Goal: Task Accomplishment & Management: Use online tool/utility

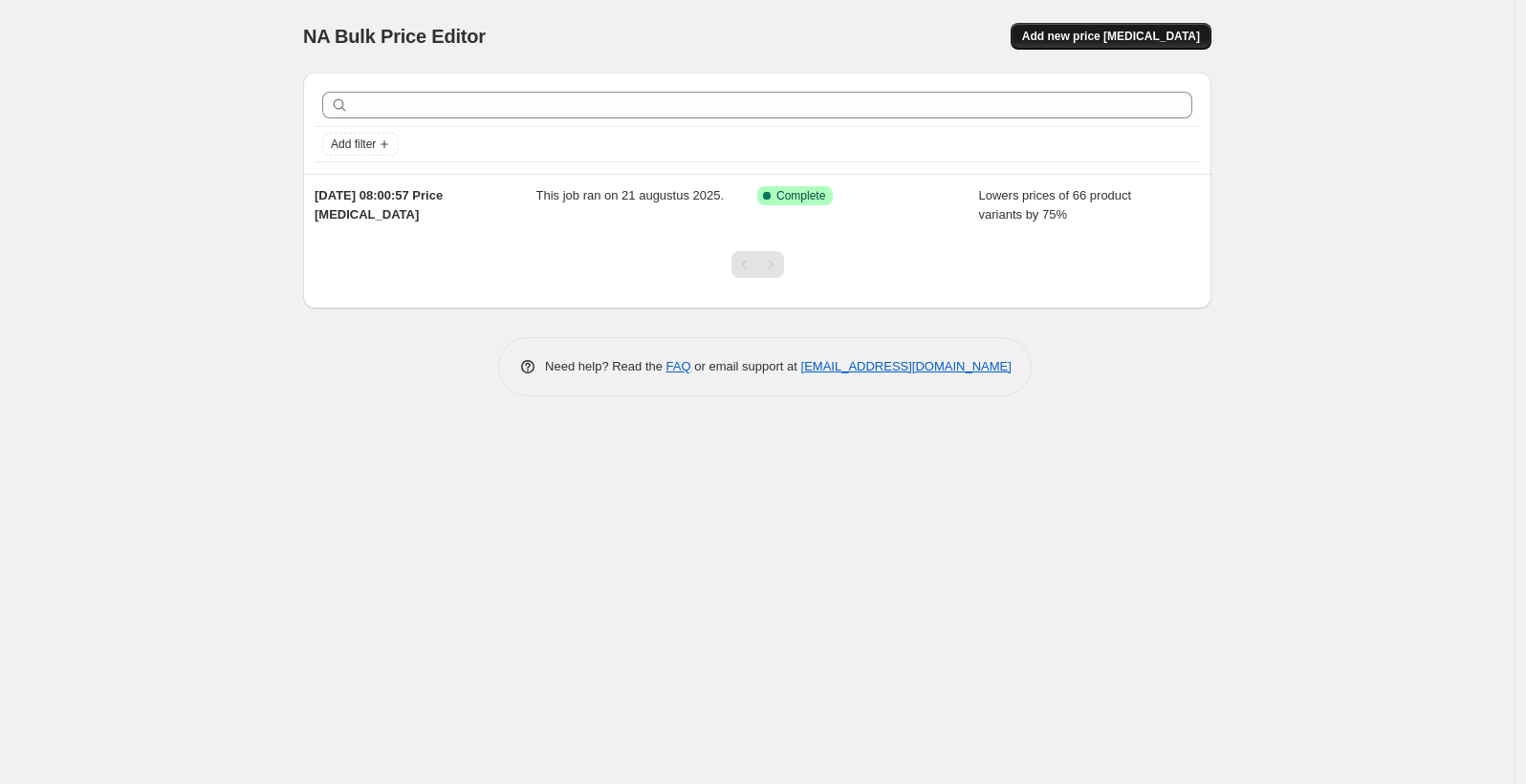
click at [1101, 39] on span "Add new price [MEDICAL_DATA]" at bounding box center [1110, 36] width 177 height 15
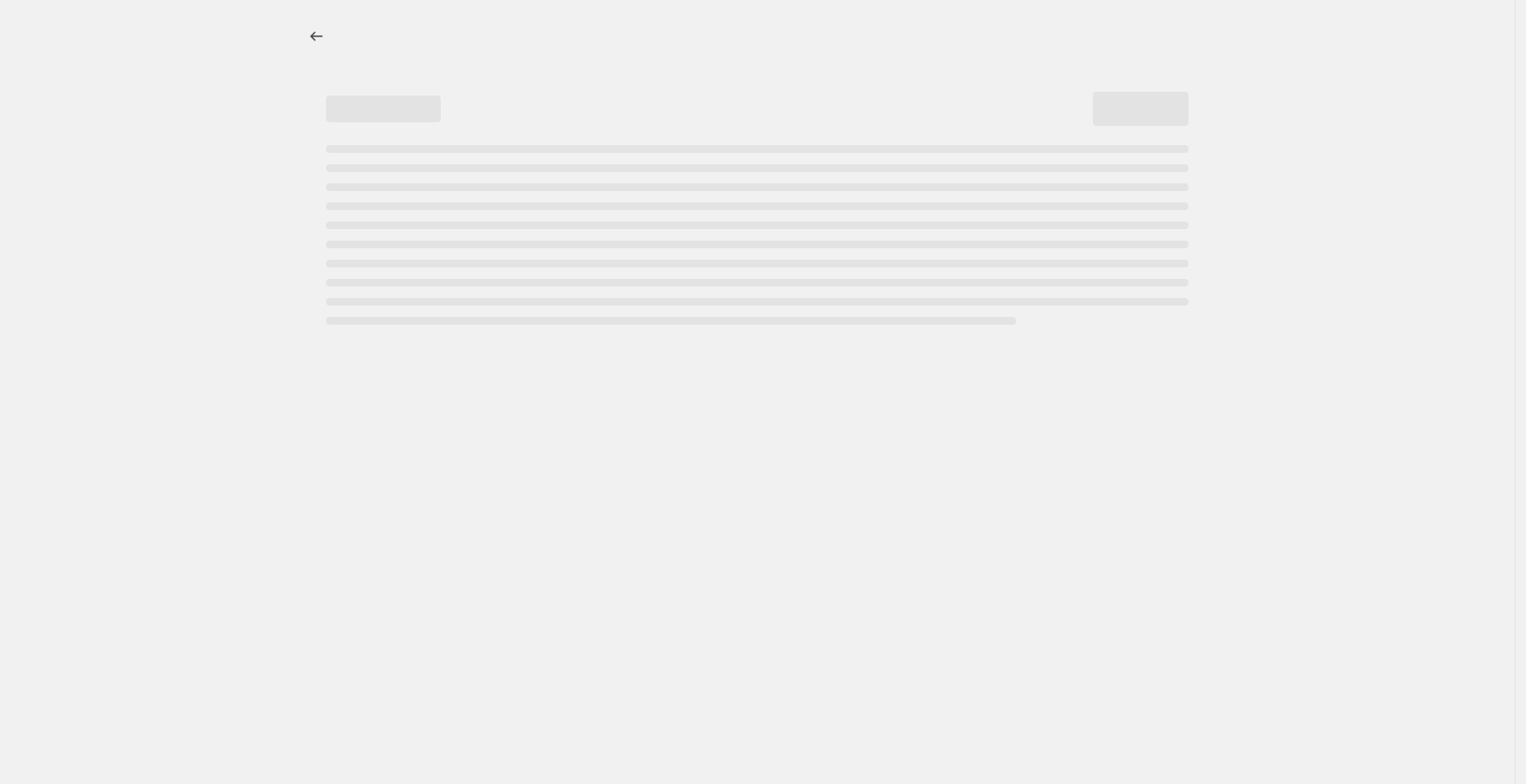
select select "percentage"
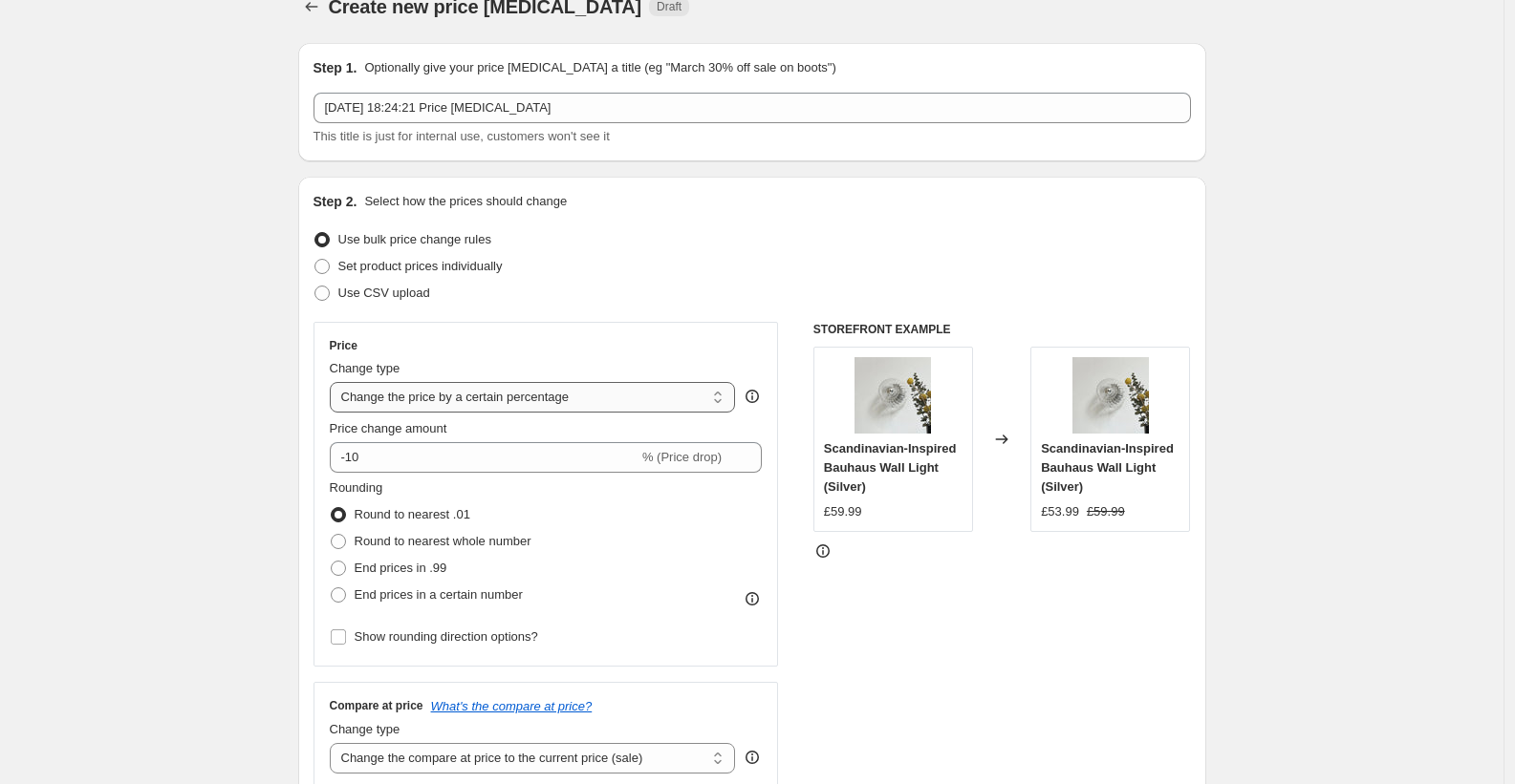
scroll to position [31, 0]
click at [528, 400] on select "Change the price to a certain amount Change the price by a certain amount Chang…" at bounding box center [533, 396] width 407 height 31
click at [335, 382] on select "Change the price to a certain amount Change the price by a certain amount Chang…" at bounding box center [533, 396] width 407 height 31
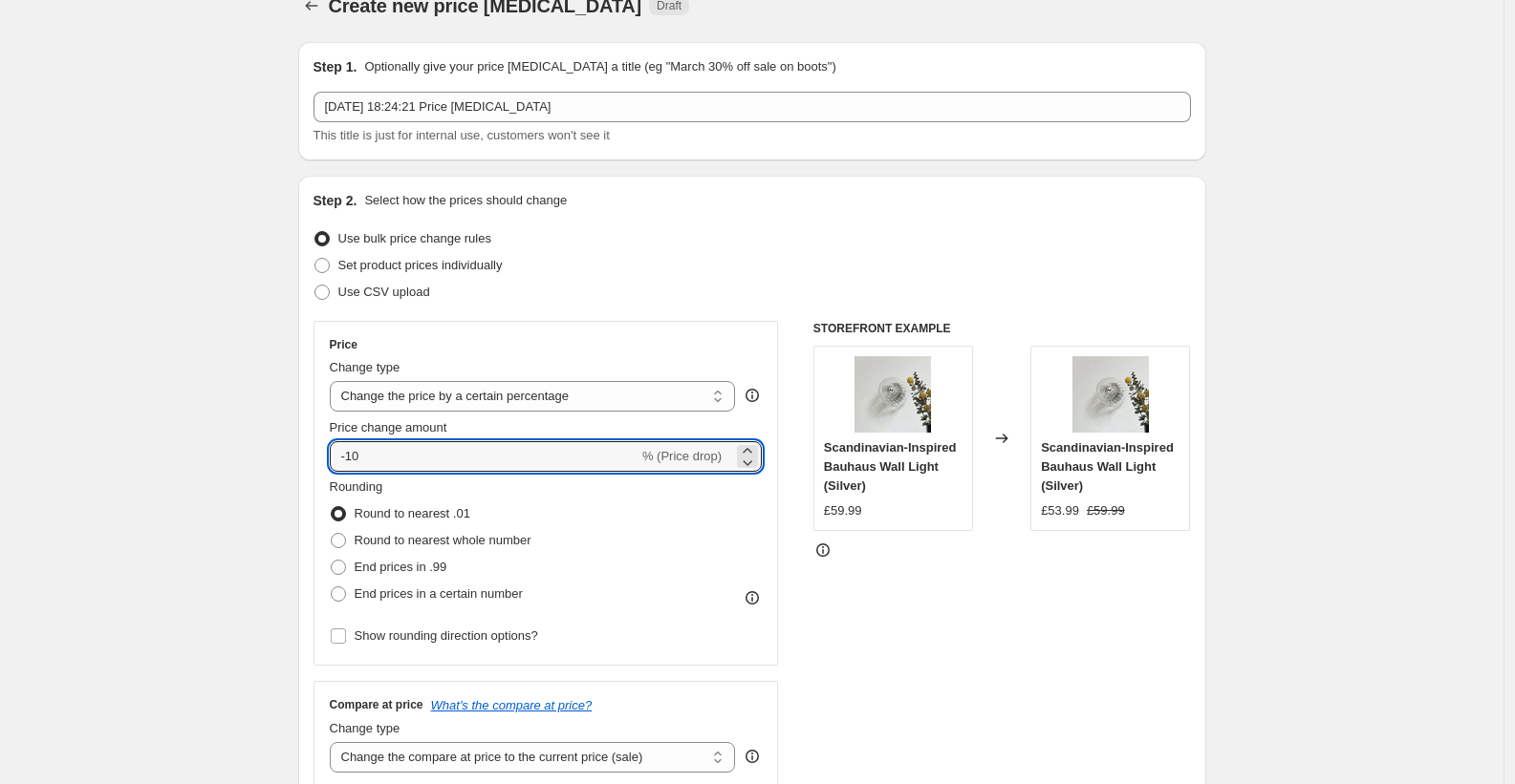
drag, startPoint x: 366, startPoint y: 453, endPoint x: 316, endPoint y: 448, distance: 50.2
click at [316, 448] on div "Step 2. Select how the prices should change Use bulk price change rules Set pro…" at bounding box center [752, 510] width 908 height 670
type input "-2"
click at [400, 567] on span "End prices in .99" at bounding box center [401, 567] width 93 height 14
click at [332, 561] on input "End prices in .99" at bounding box center [331, 560] width 1 height 1
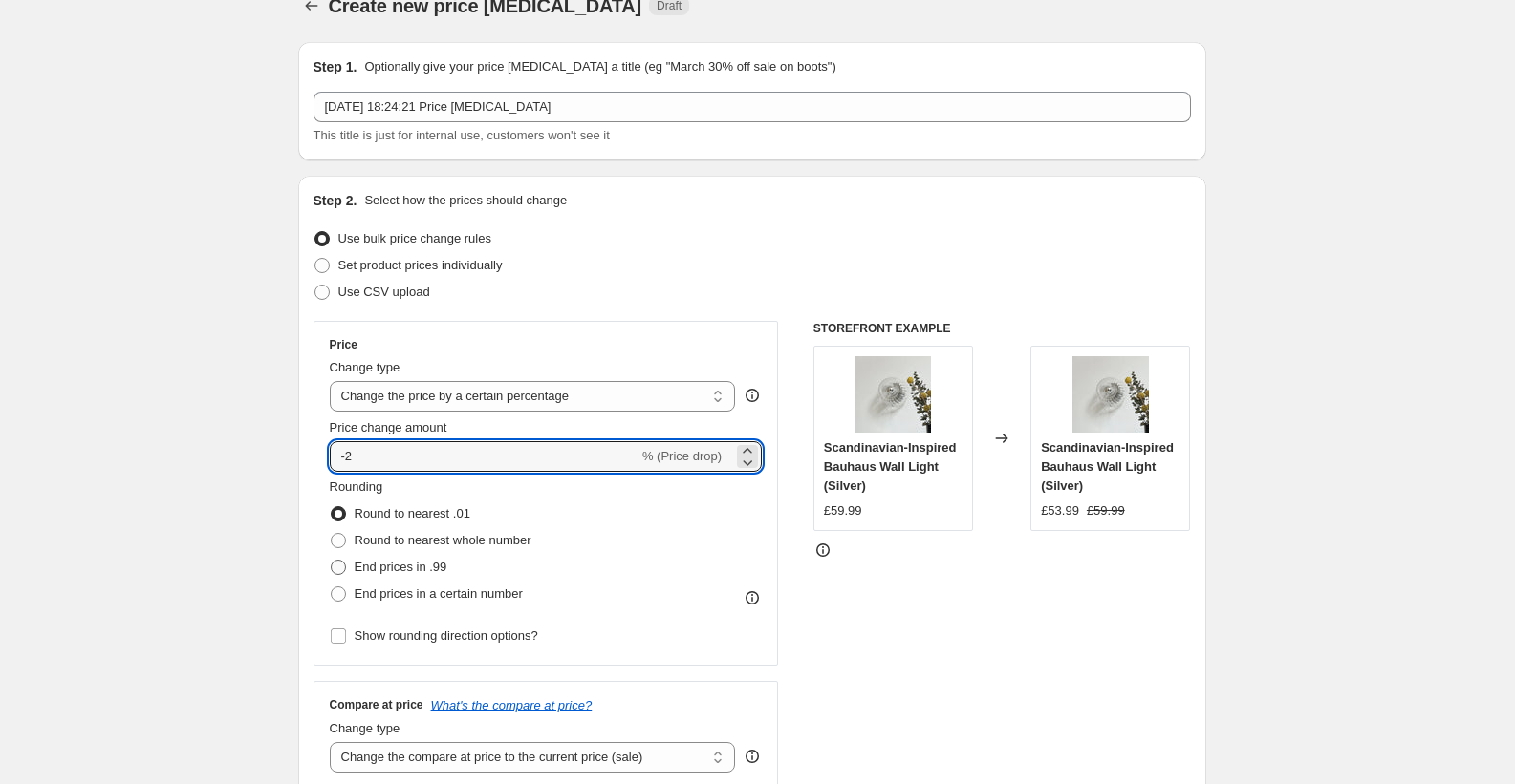
radio input "true"
drag, startPoint x: 340, startPoint y: 449, endPoint x: 317, endPoint y: 447, distance: 23.1
click at [317, 447] on div "Step 2. Select how the prices should change Use bulk price change rules Set pro…" at bounding box center [752, 510] width 908 height 670
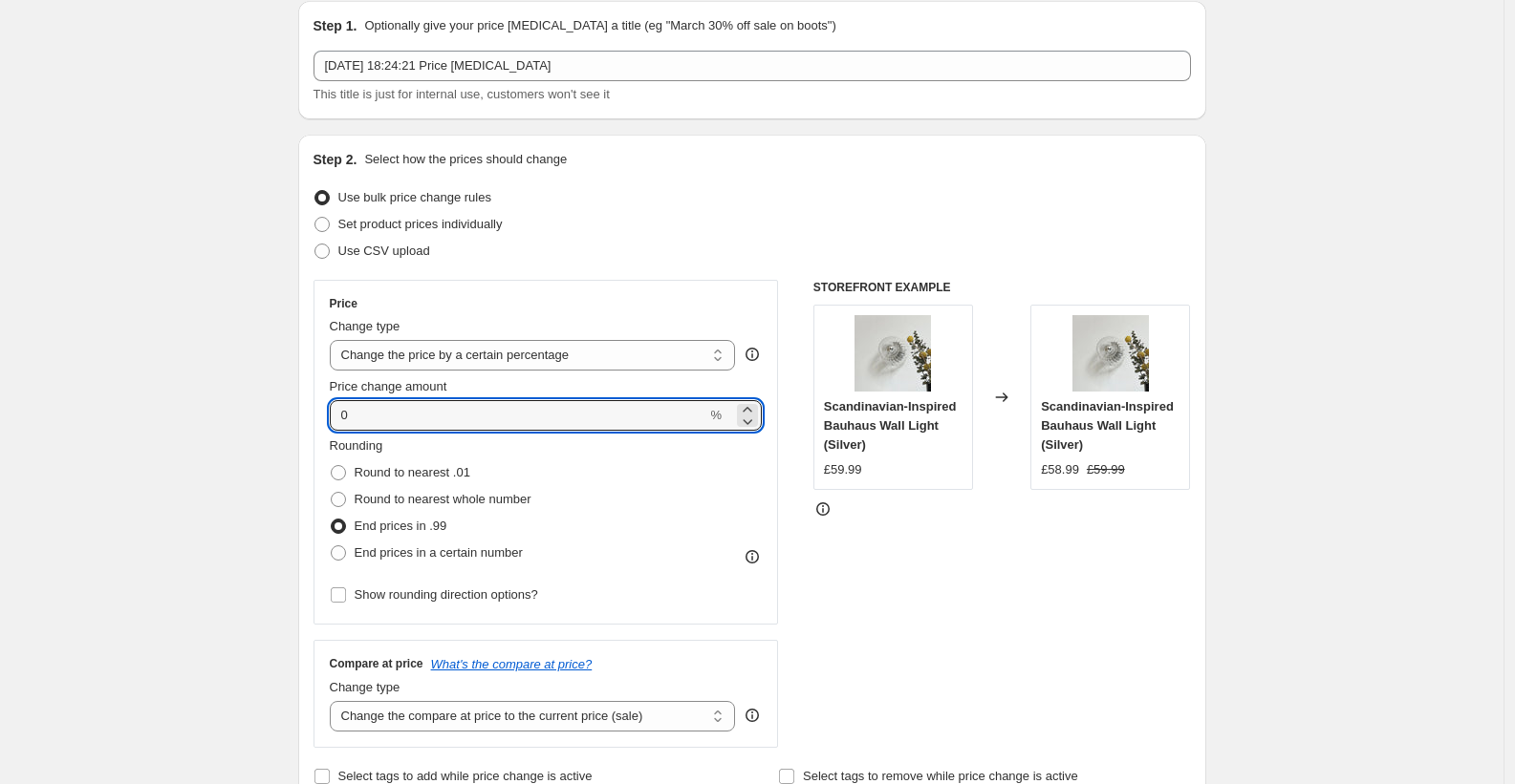
scroll to position [212, 0]
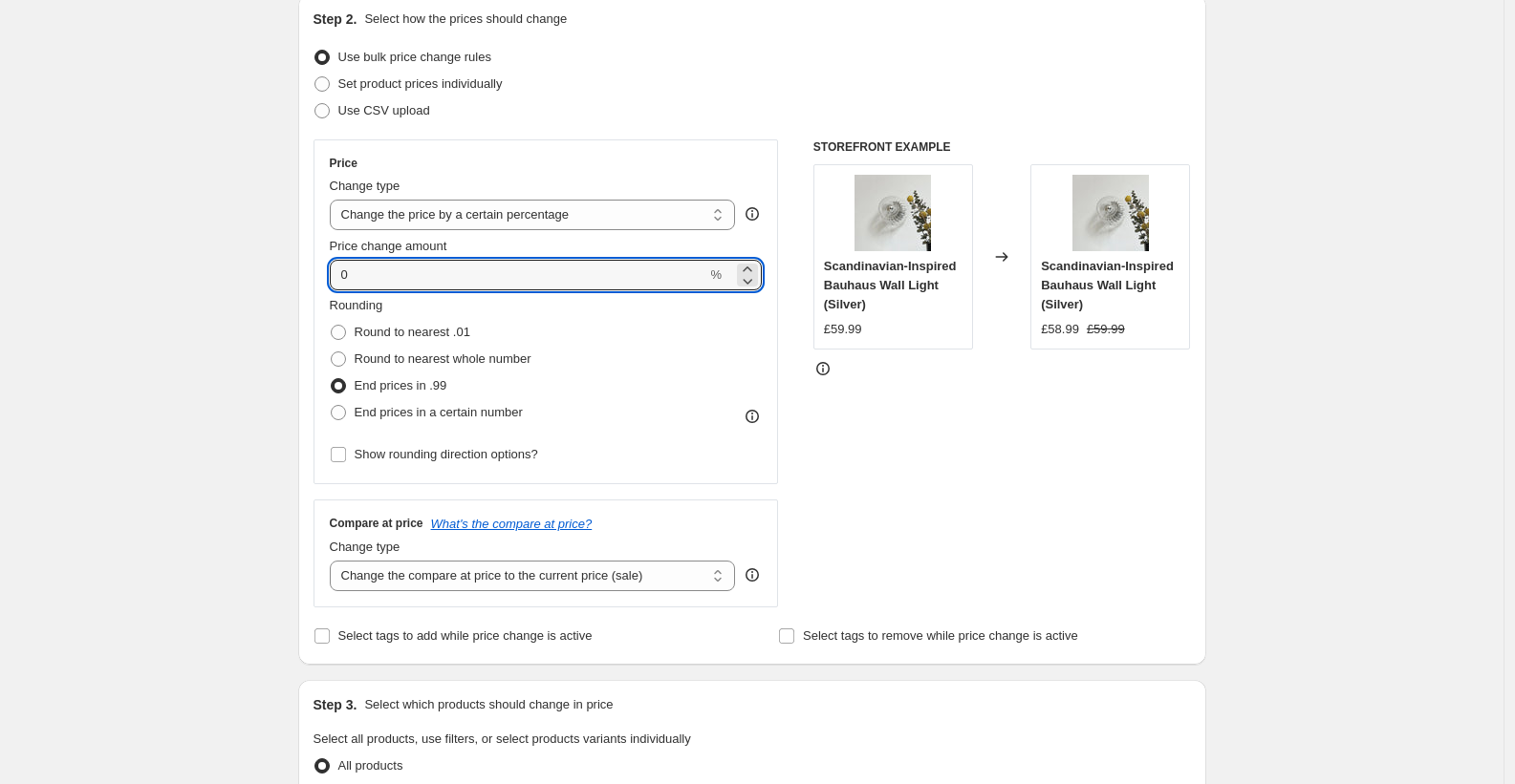
type input "0"
click at [531, 399] on div "End prices in a certain number" at bounding box center [431, 412] width 201 height 27
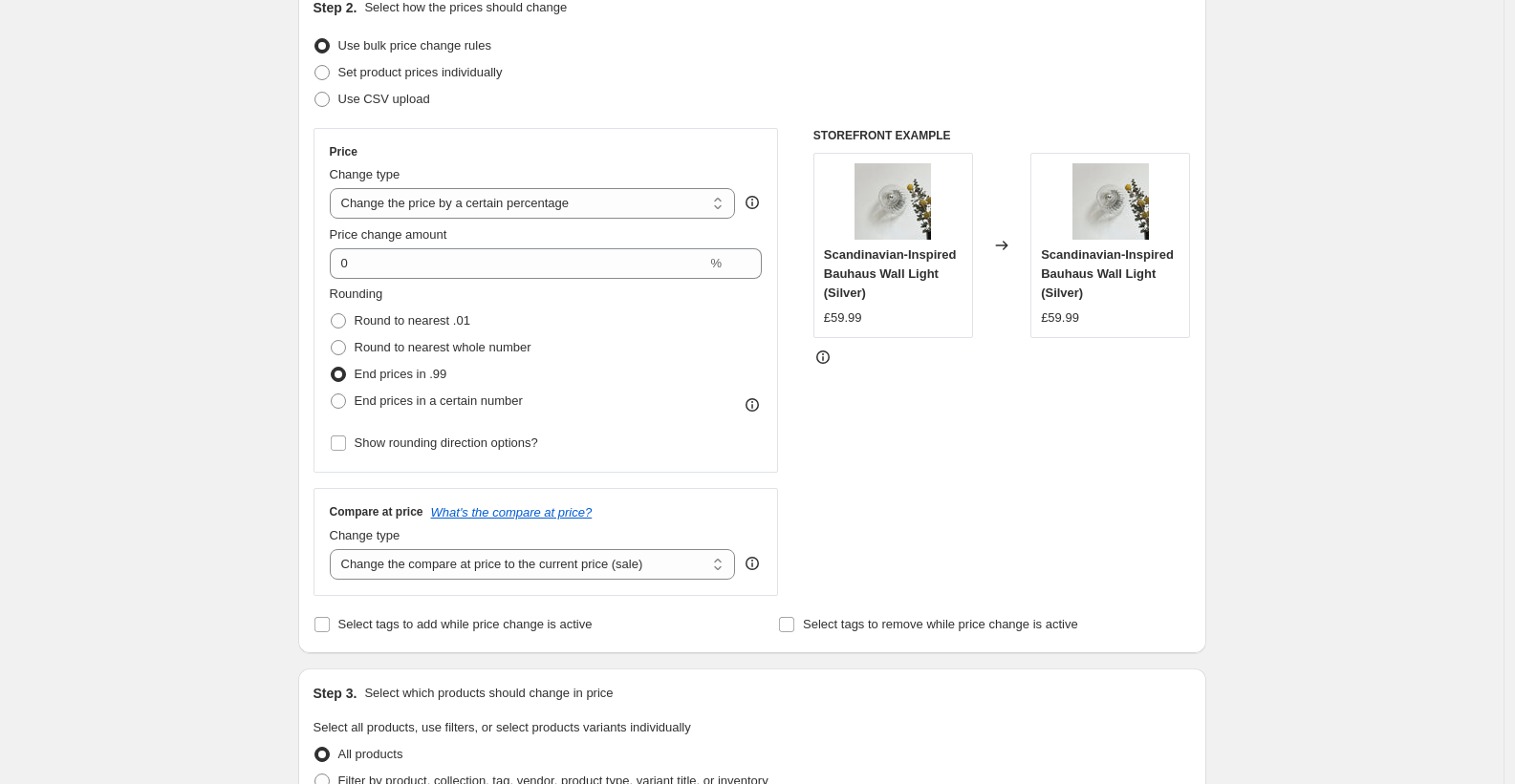
scroll to position [244, 0]
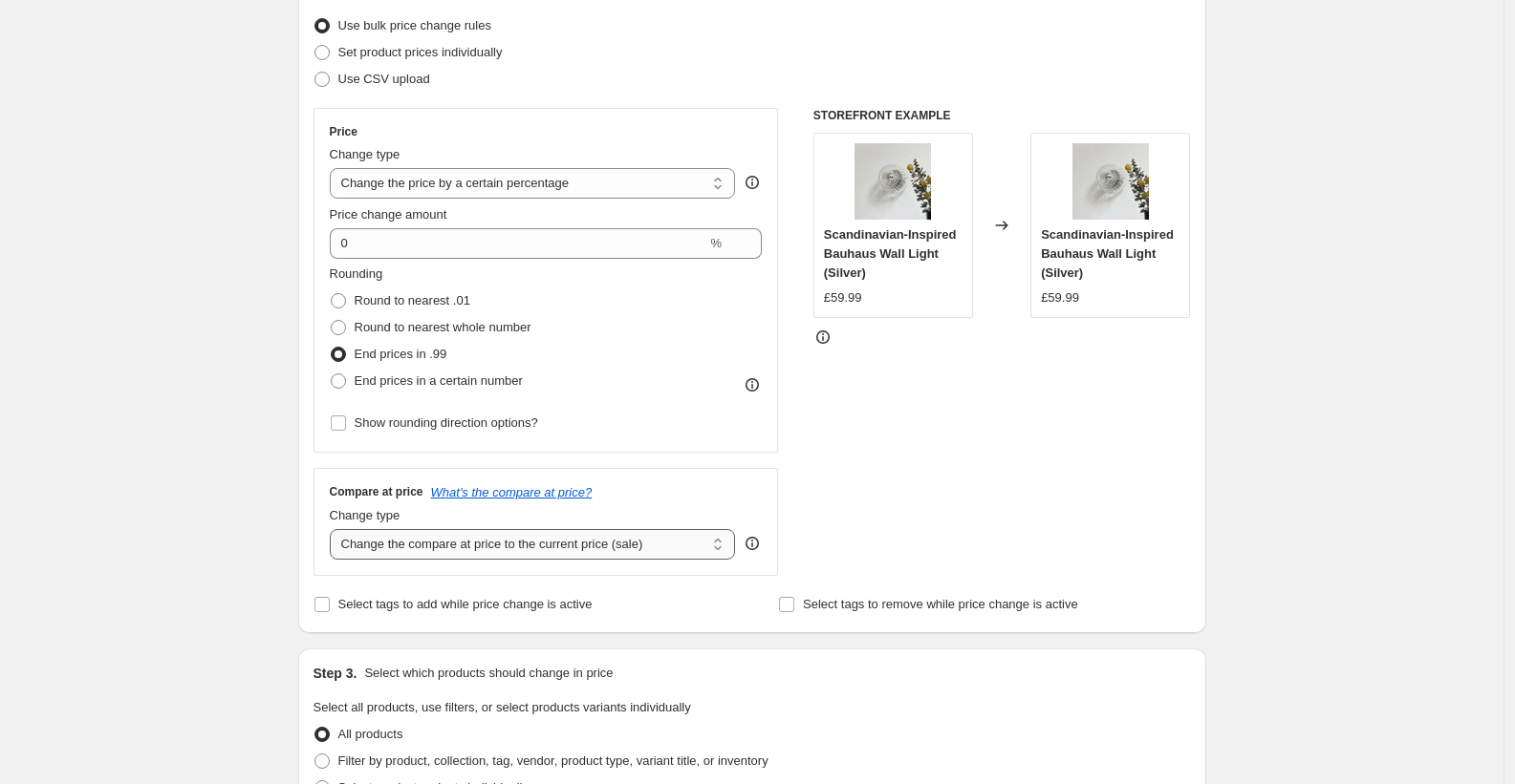
click at [573, 534] on select "Change the compare at price to the current price (sale) Change the compare at p…" at bounding box center [533, 544] width 407 height 31
click at [335, 529] on select "Change the compare at price to the current price (sale) Change the compare at p…" at bounding box center [533, 544] width 407 height 31
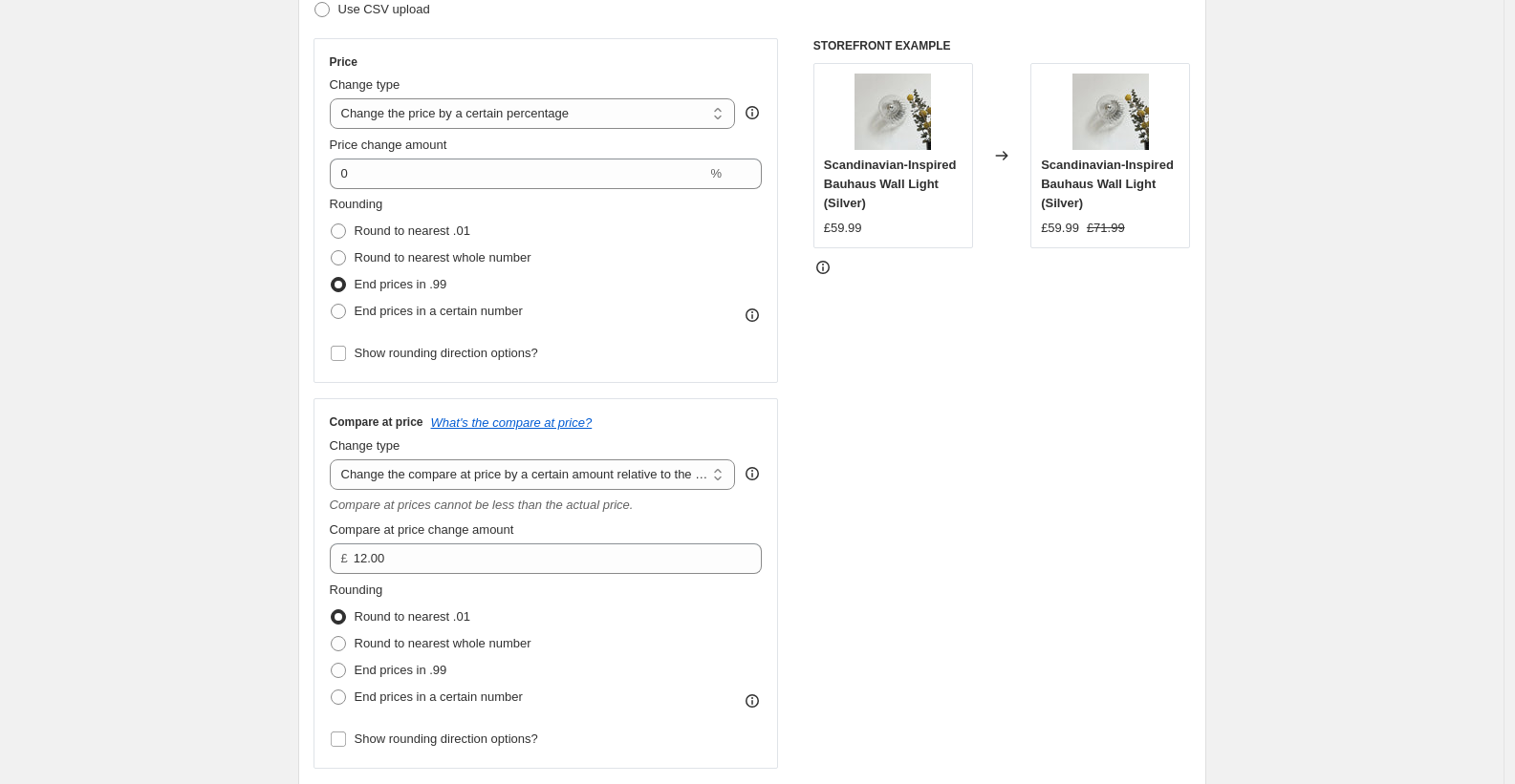
scroll to position [327, 0]
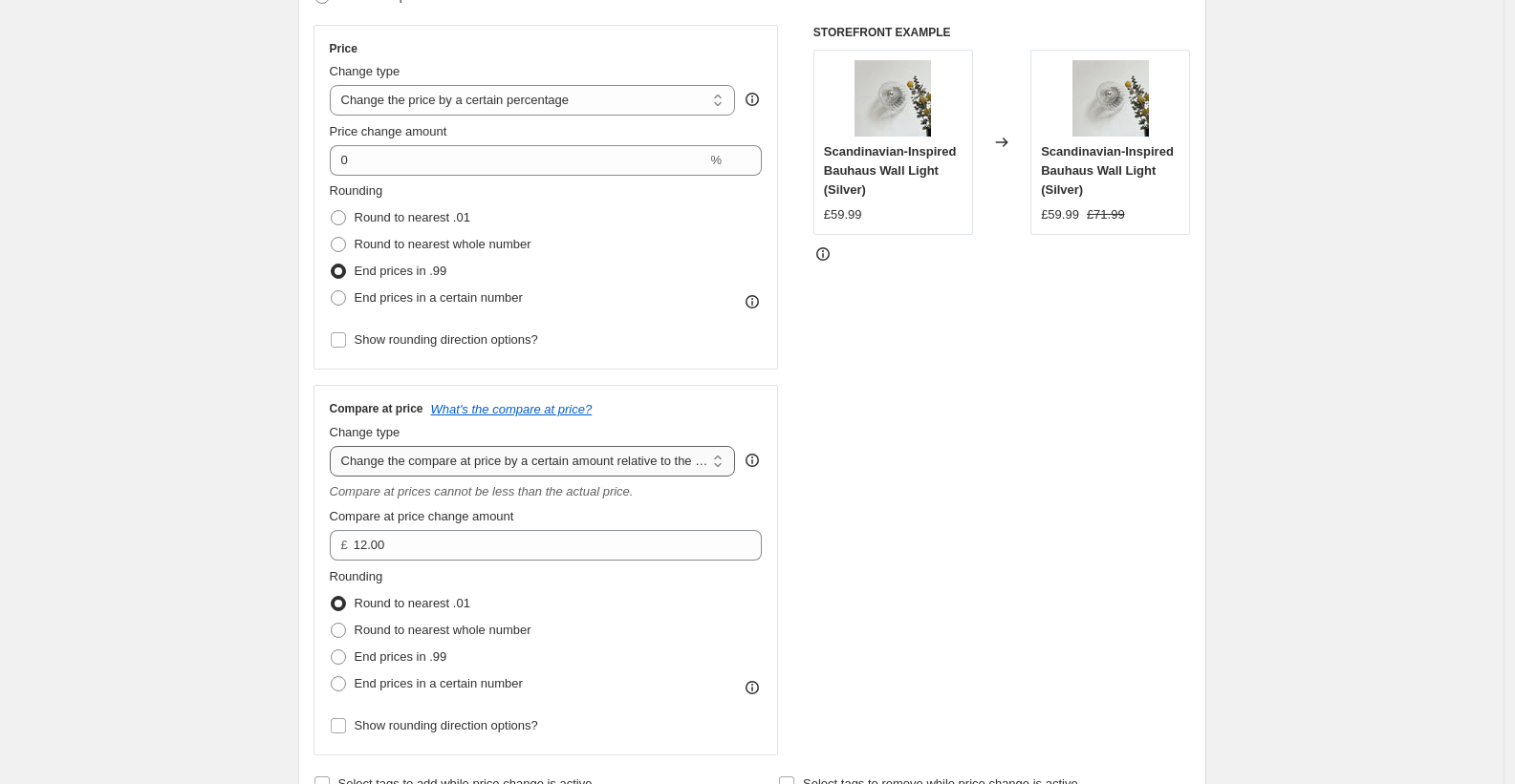
click at [641, 448] on select "Change the compare at price to the current price (sale) Change the compare at p…" at bounding box center [533, 461] width 407 height 31
select select "pp"
click at [335, 446] on select "Change the compare at price to the current price (sale) Change the compare at p…" at bounding box center [533, 461] width 407 height 31
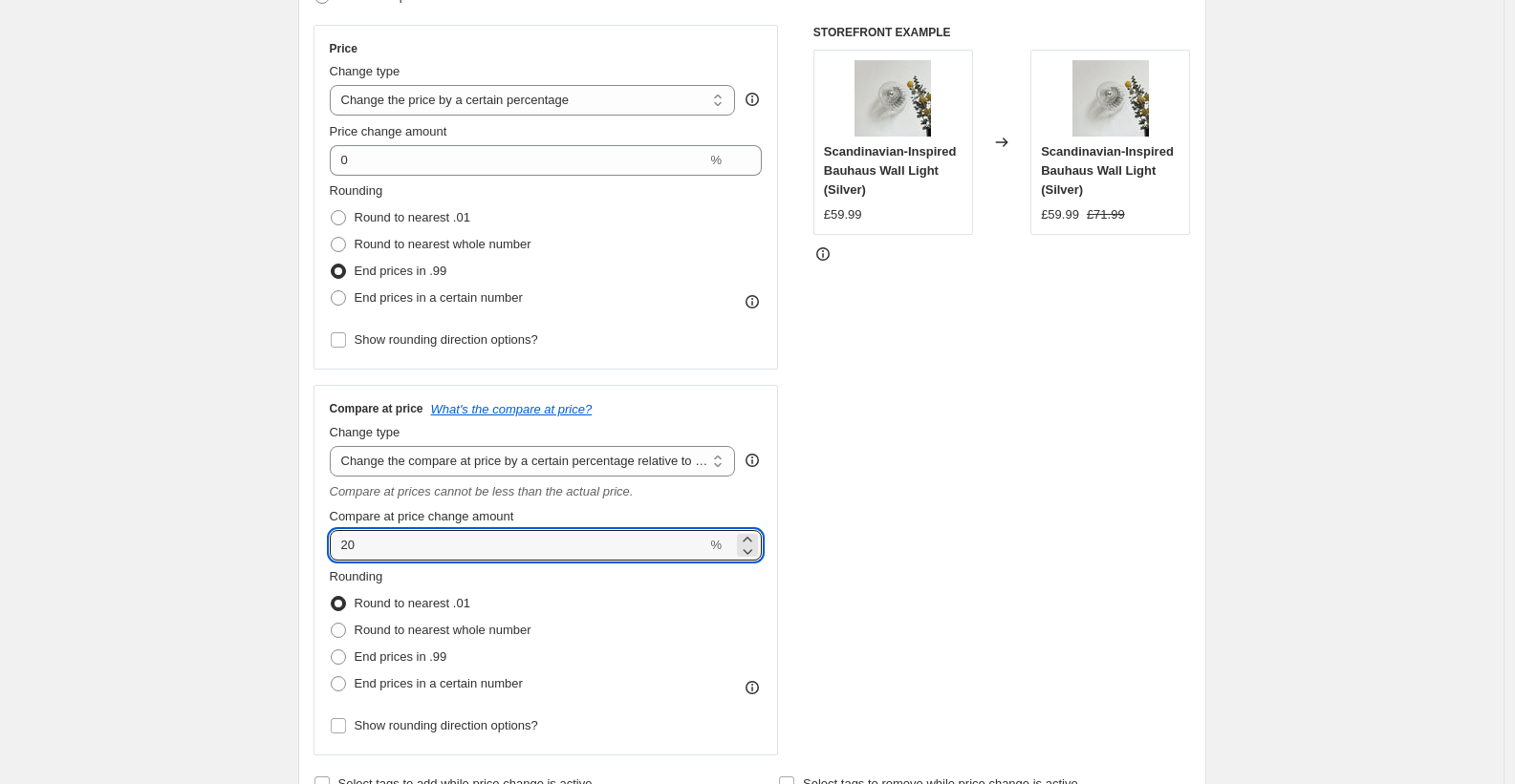
drag, startPoint x: 404, startPoint y: 550, endPoint x: 306, endPoint y: 538, distance: 98.7
click at [303, 539] on div "Step 2. Select how the prices should change Use bulk price change rules Set pro…" at bounding box center [752, 346] width 908 height 933
type input "50"
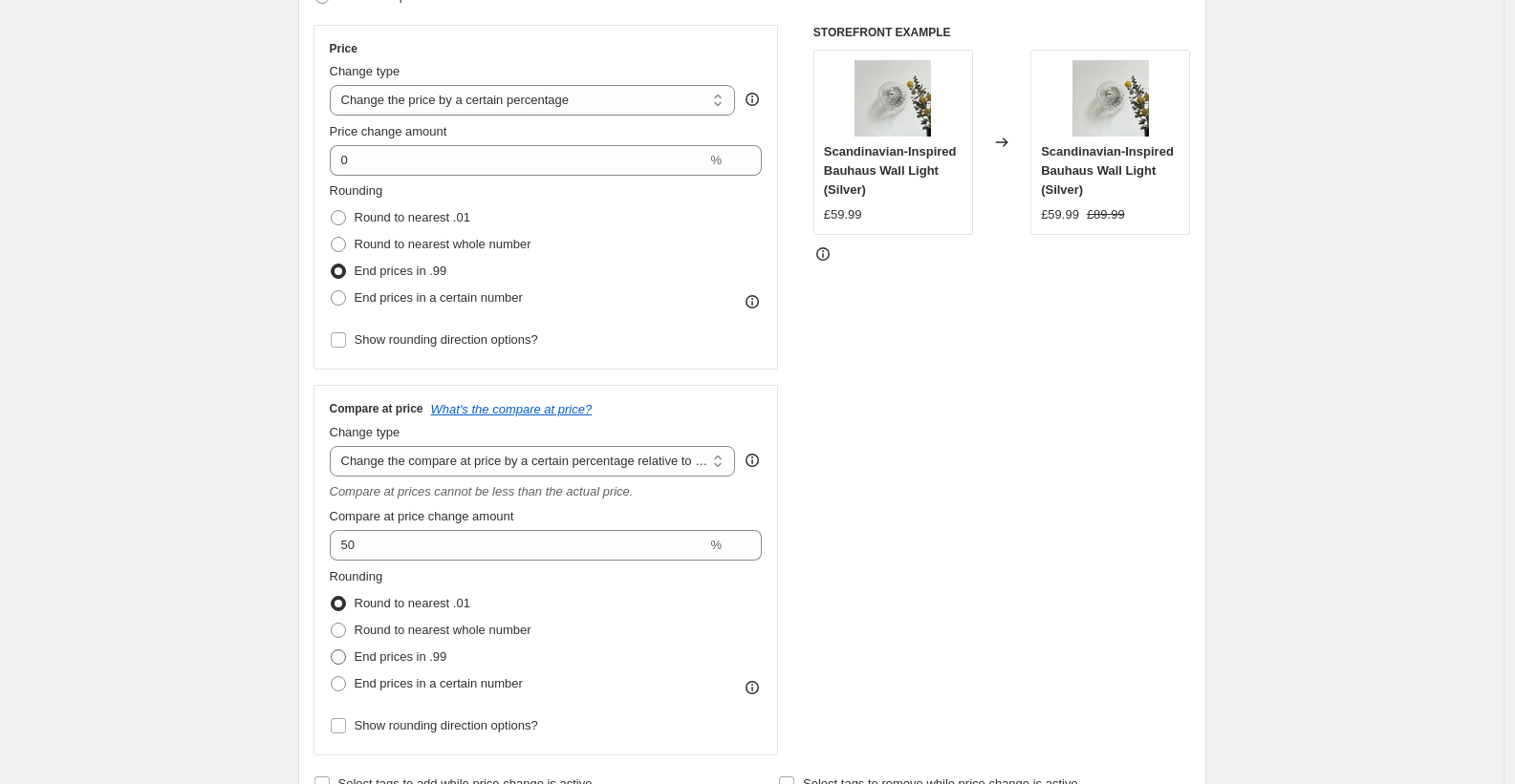
click at [391, 653] on span "End prices in .99" at bounding box center [401, 656] width 93 height 14
click at [332, 651] on input "End prices in .99" at bounding box center [331, 650] width 1 height 1
radio input "true"
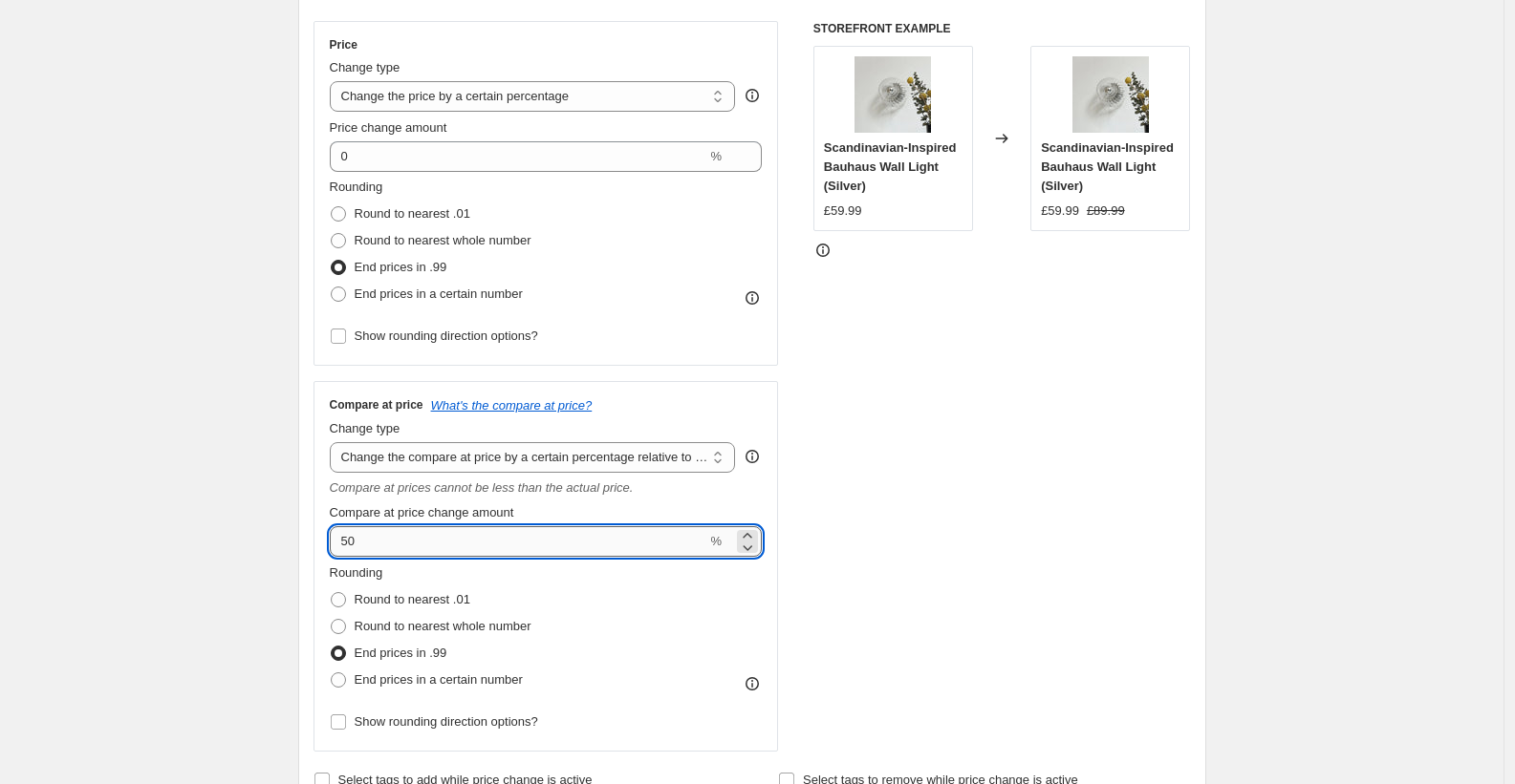
click at [507, 538] on input "50" at bounding box center [518, 542] width 378 height 31
click at [751, 535] on icon at bounding box center [747, 535] width 9 height 5
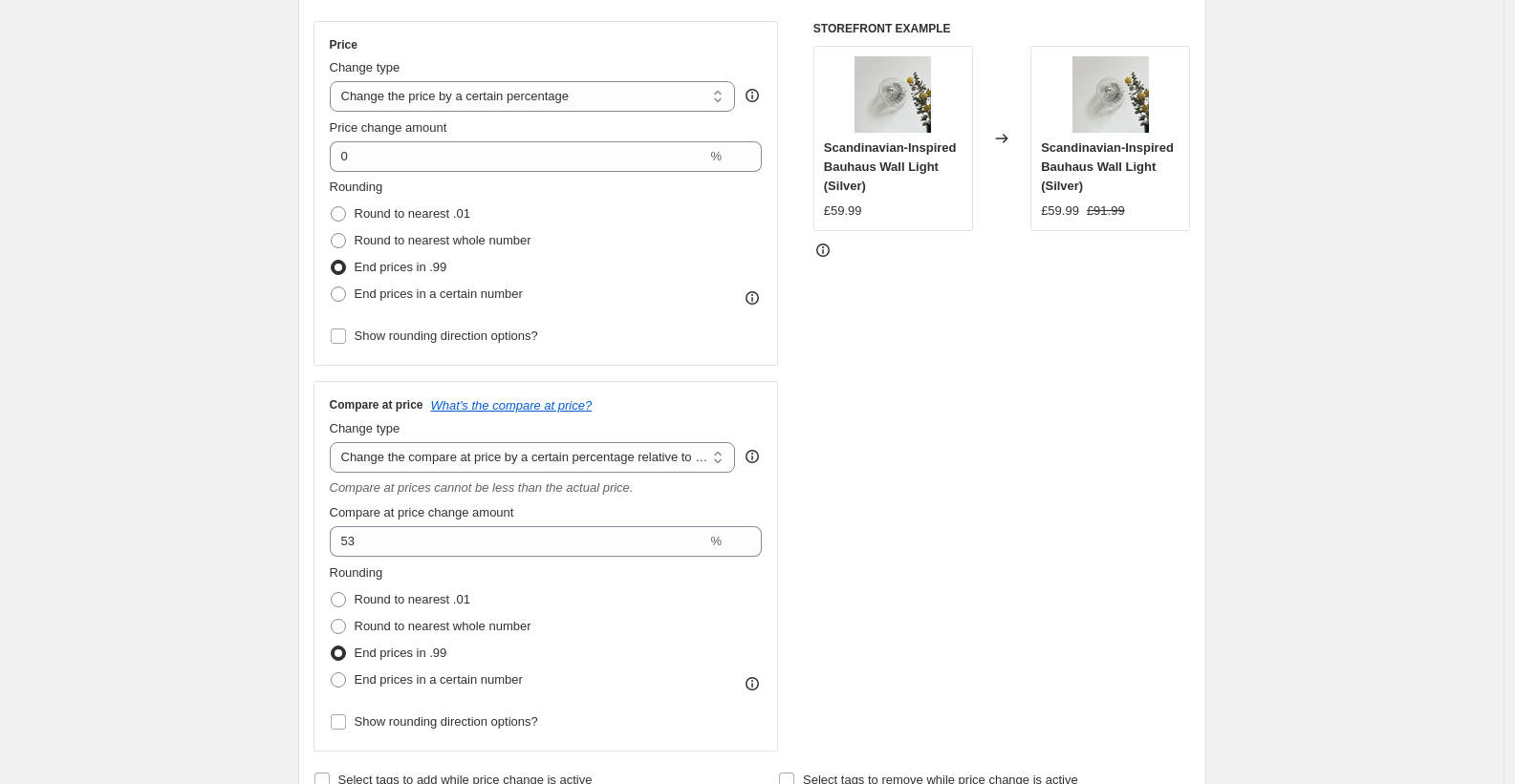
click at [839, 537] on div "STOREFRONT EXAMPLE Scandinavian-Inspired Bauhaus Wall Light (Silver) £59.99 Cha…" at bounding box center [1002, 387] width 378 height 731
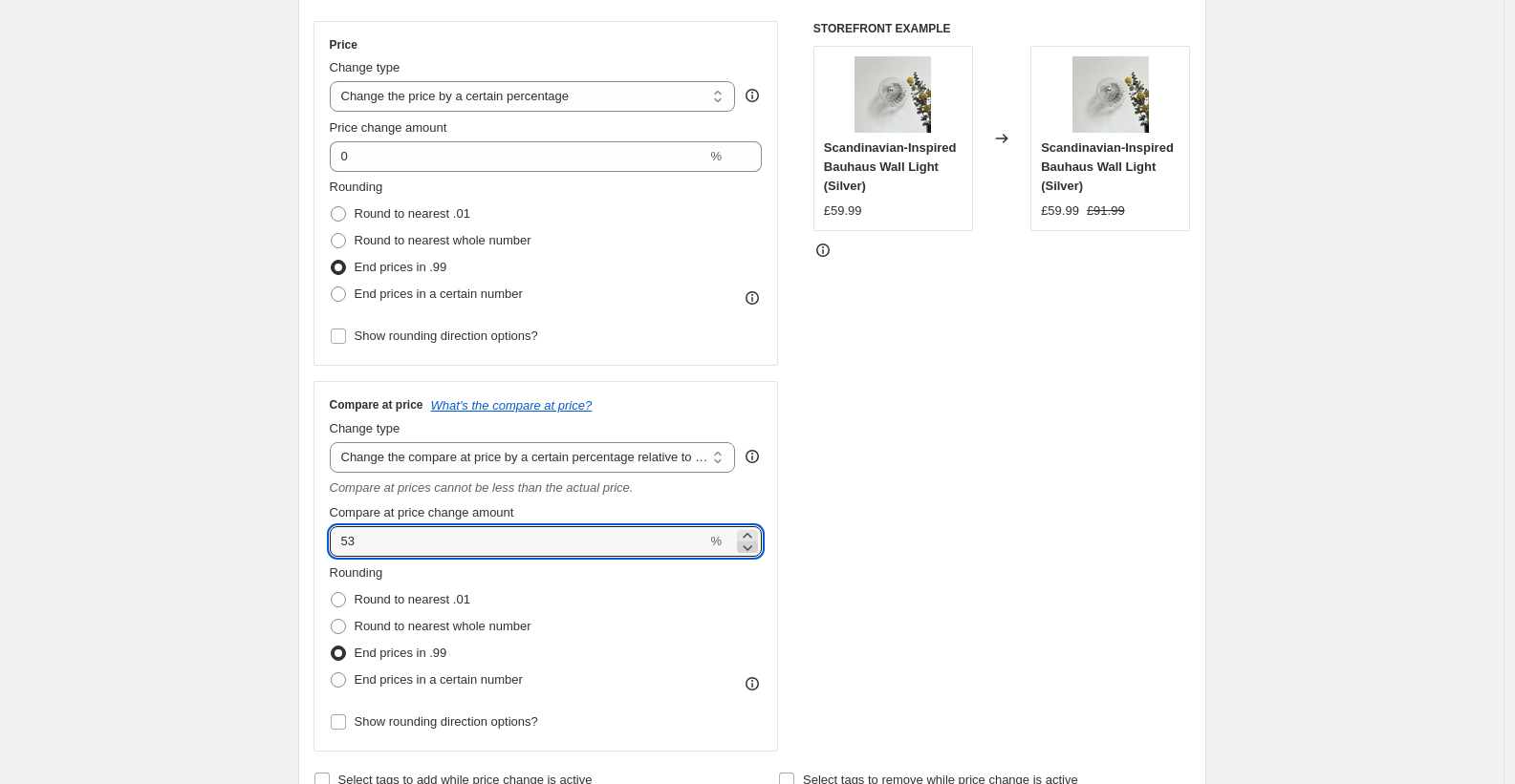
click at [753, 549] on icon at bounding box center [747, 547] width 19 height 19
type input "50"
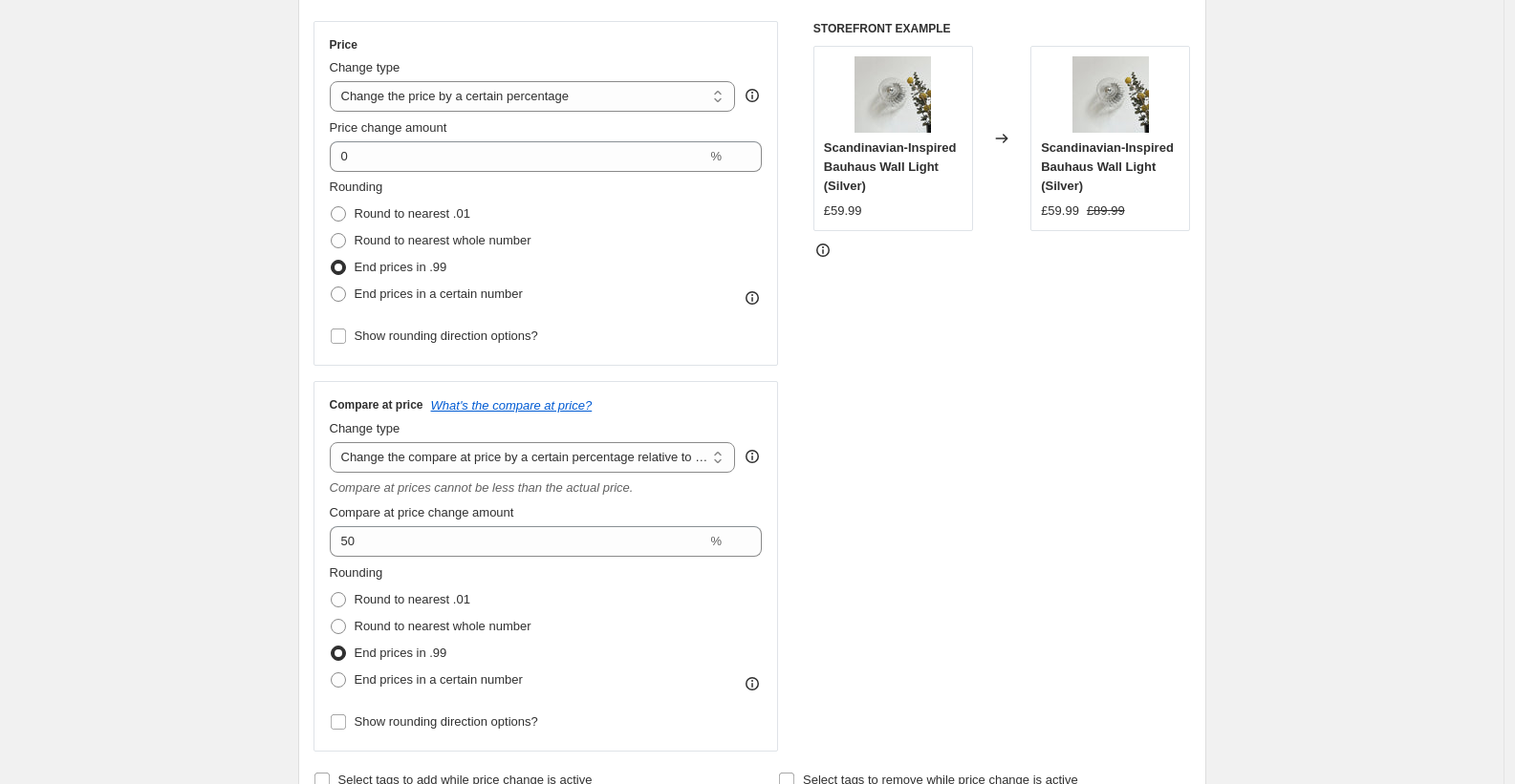
click at [818, 546] on div "STOREFRONT EXAMPLE Scandinavian-Inspired Bauhaus Wall Light (Silver) £59.99 Cha…" at bounding box center [1002, 387] width 378 height 731
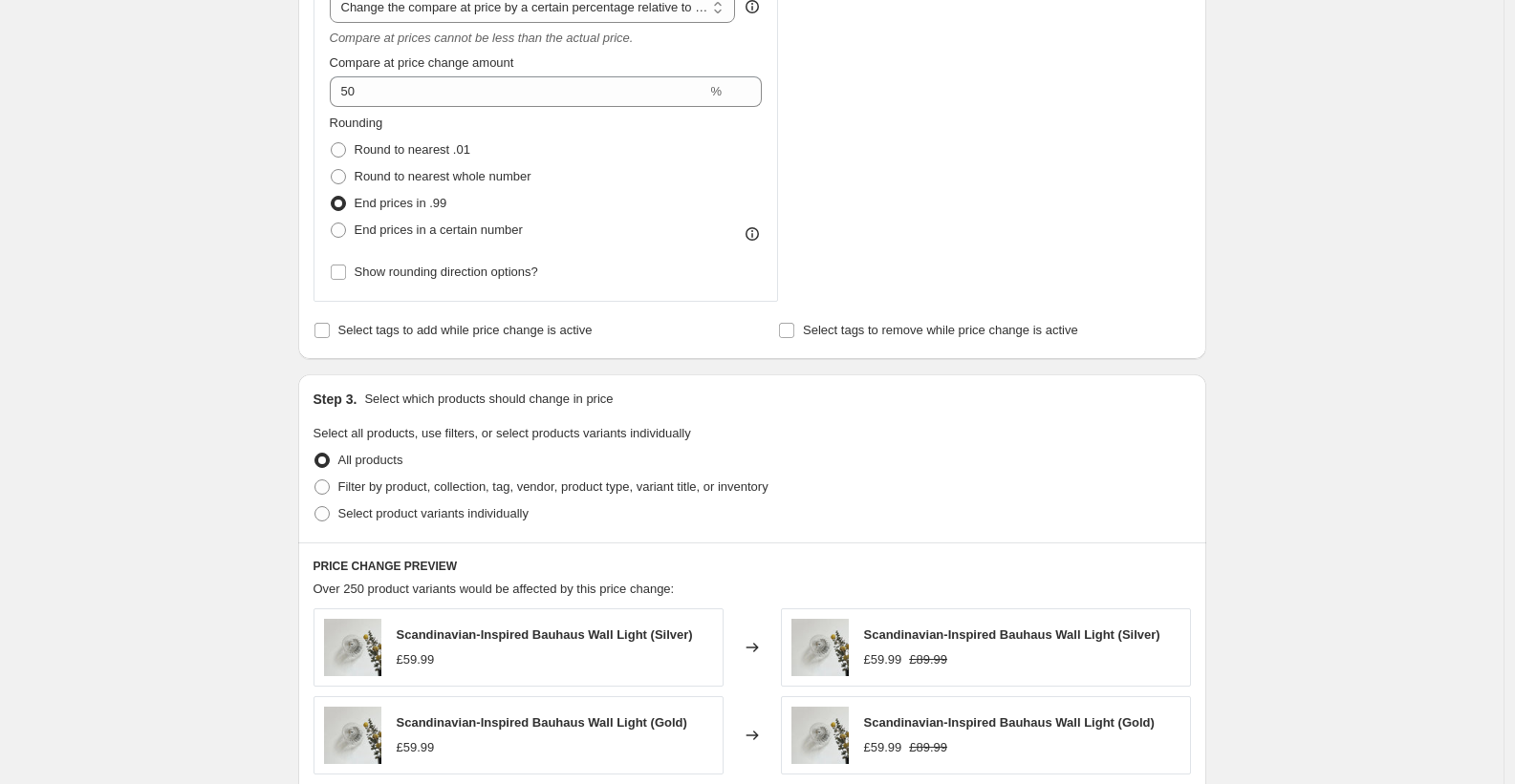
scroll to position [786, 0]
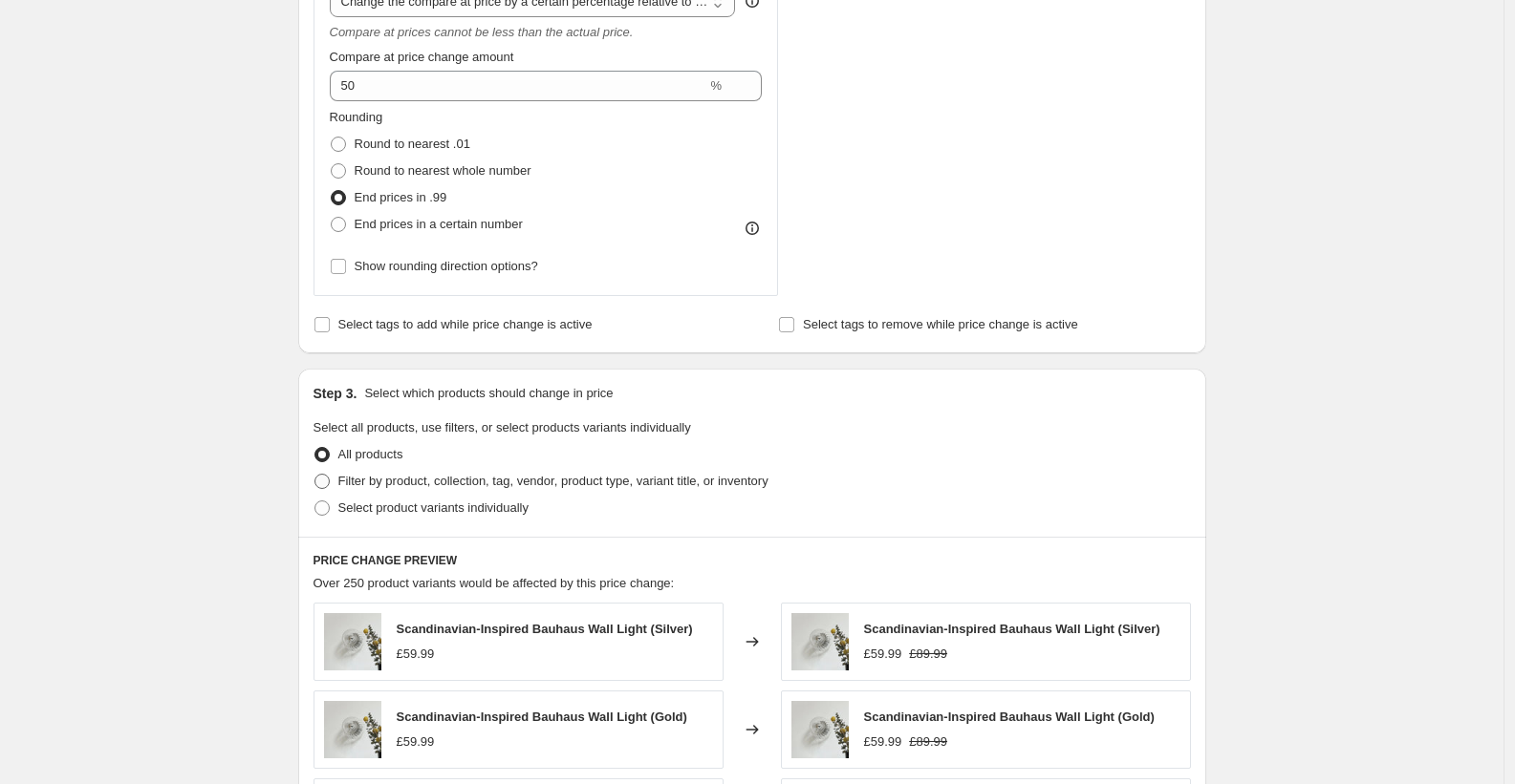
click at [363, 487] on span "Filter by product, collection, tag, vendor, product type, variant title, or inv…" at bounding box center [554, 481] width 431 height 14
click at [316, 475] on input "Filter by product, collection, tag, vendor, product type, variant title, or inv…" at bounding box center [315, 474] width 1 height 1
radio input "true"
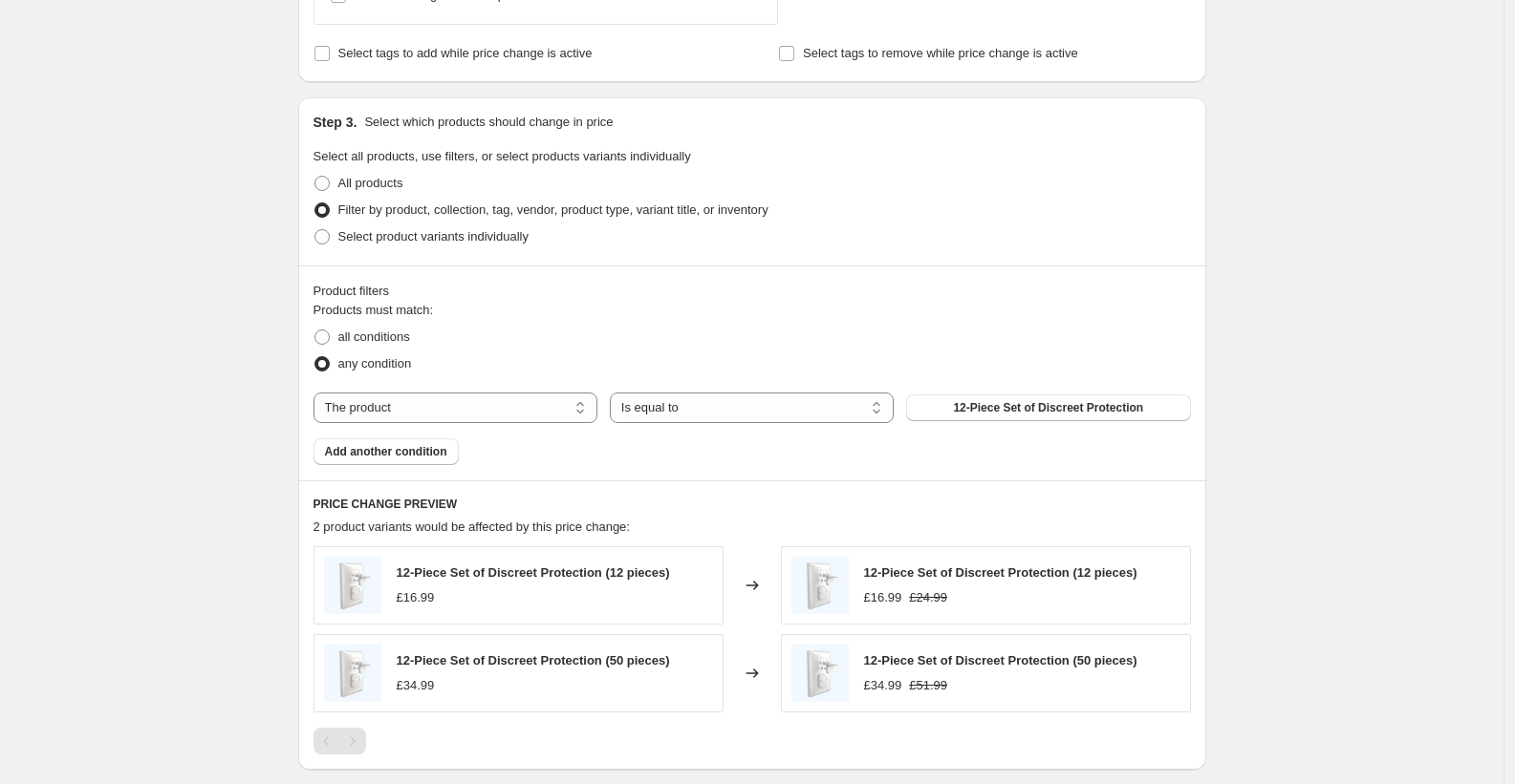
scroll to position [1088, 0]
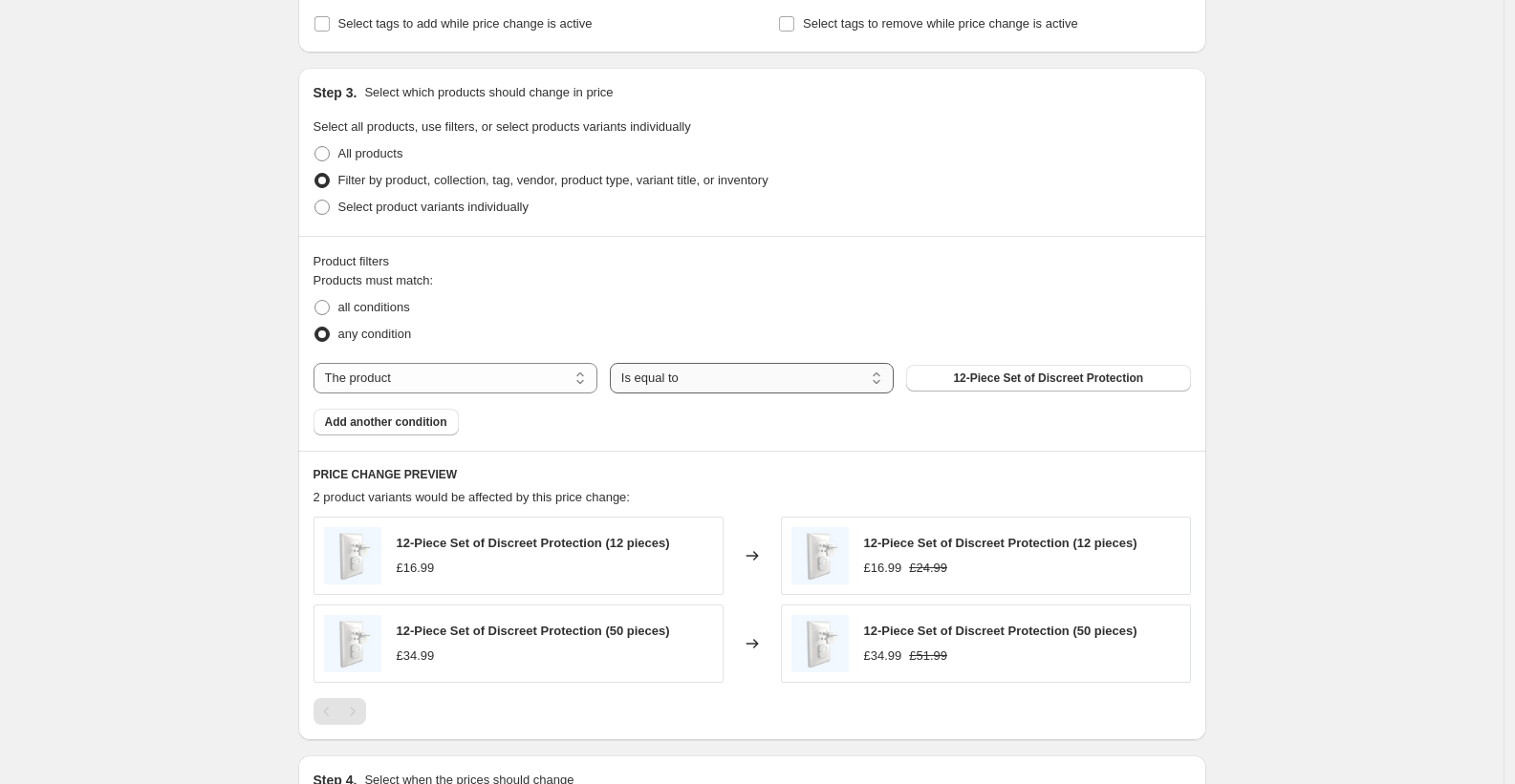
click at [733, 385] on select "Is equal to Is not equal to" at bounding box center [752, 378] width 284 height 31
click at [463, 381] on select "The product The product's collection The product's tag The product's vendor The…" at bounding box center [455, 378] width 284 height 31
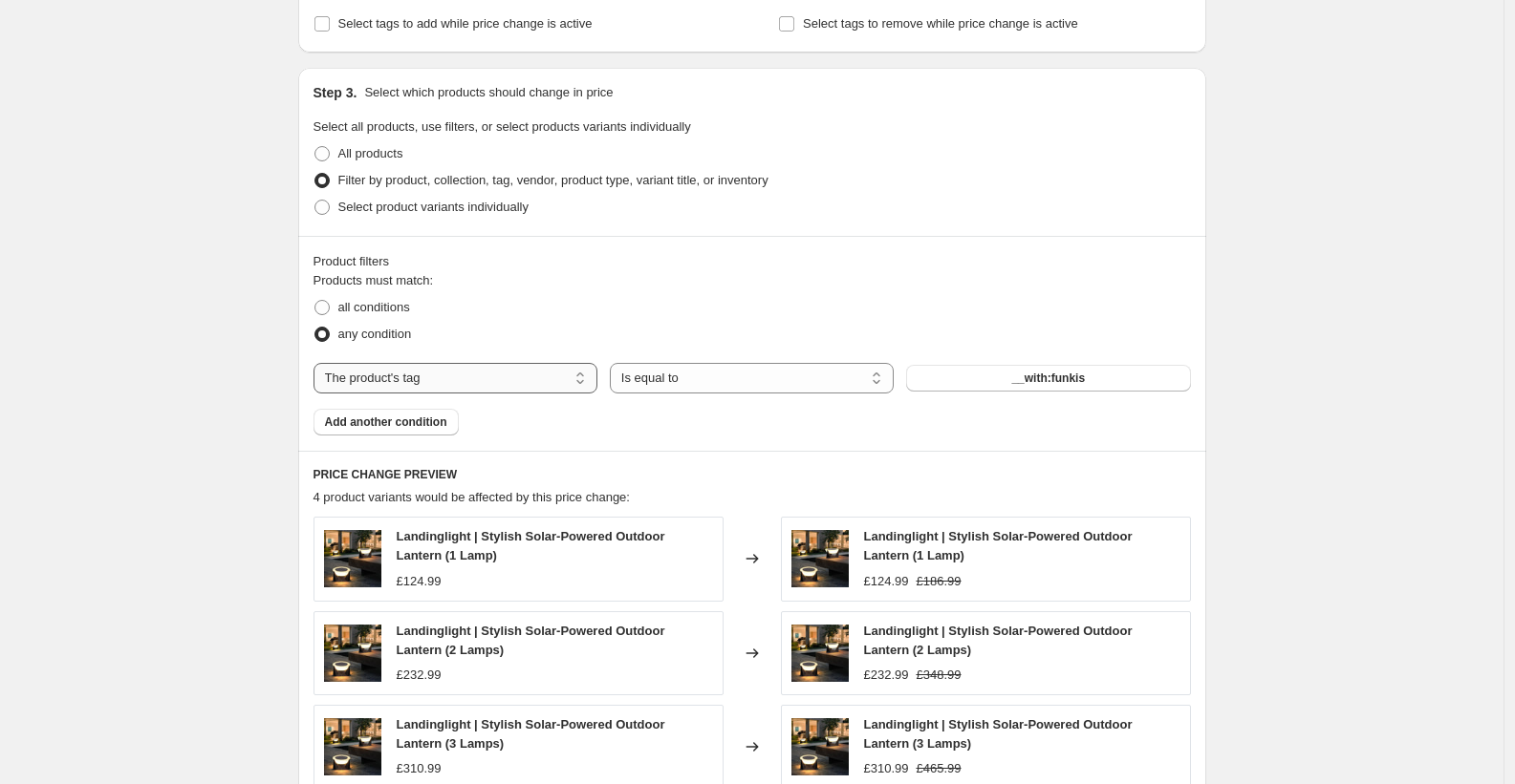
click at [463, 386] on select "The product The product's collection The product's tag The product's vendor The…" at bounding box center [455, 378] width 284 height 31
click at [468, 385] on select "The product The product's collection The product's tag The product's vendor The…" at bounding box center [455, 378] width 284 height 31
select select "collection"
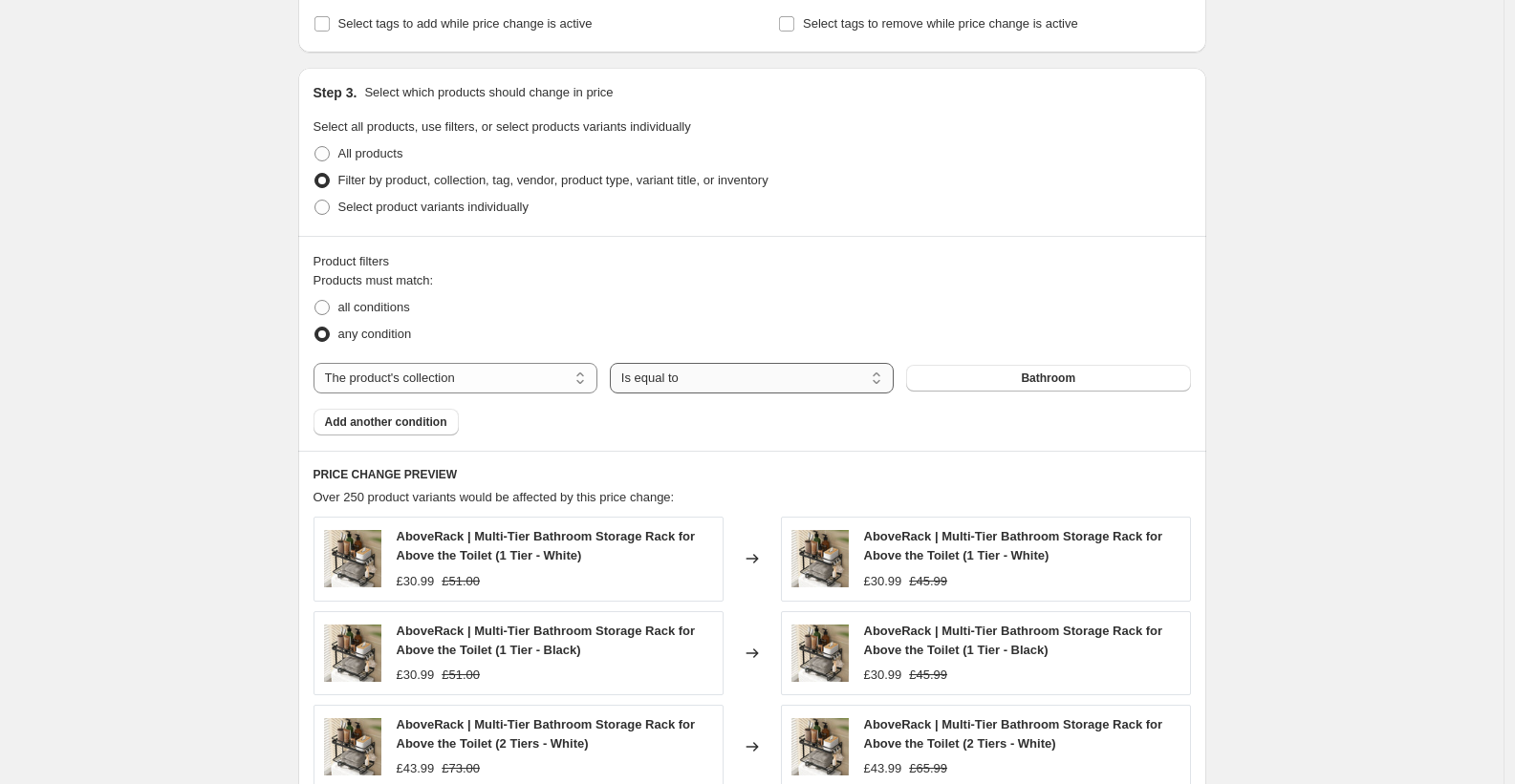
click at [739, 383] on select "Is equal to Is not equal to" at bounding box center [752, 378] width 284 height 31
click at [1027, 379] on span "Bathroom" at bounding box center [1048, 378] width 55 height 15
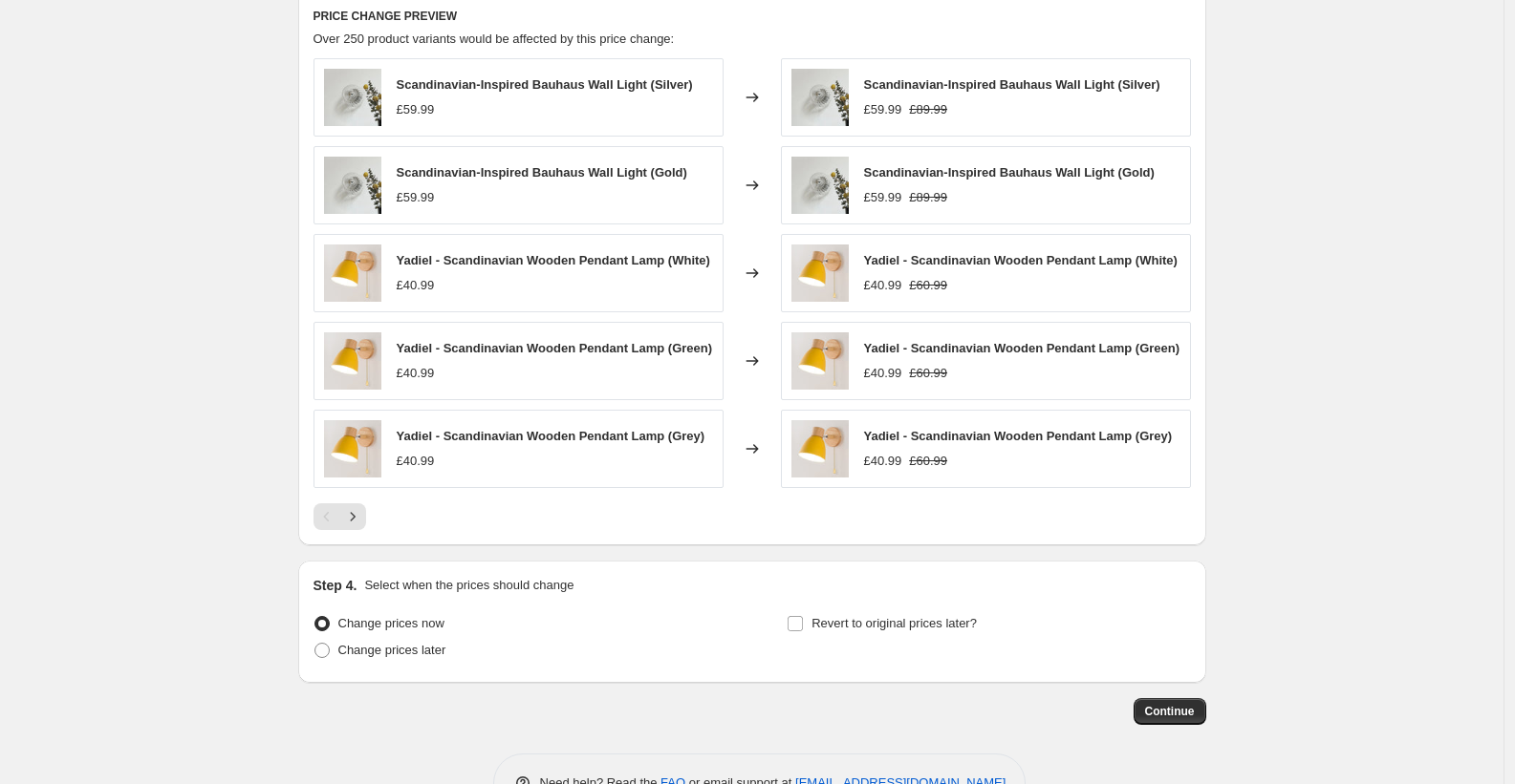
scroll to position [1547, 0]
click at [1183, 718] on span "Continue" at bounding box center [1170, 710] width 50 height 15
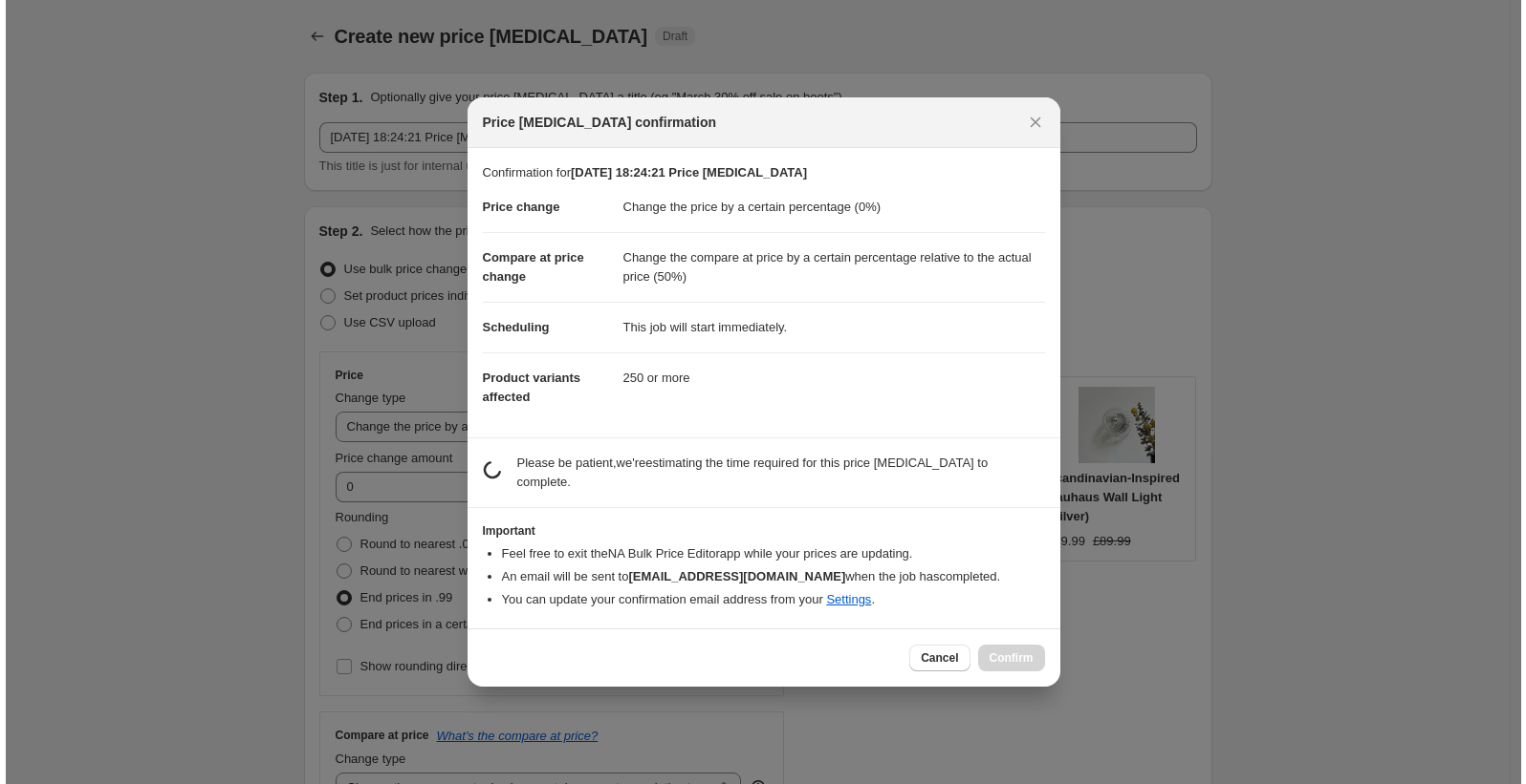
scroll to position [0, 0]
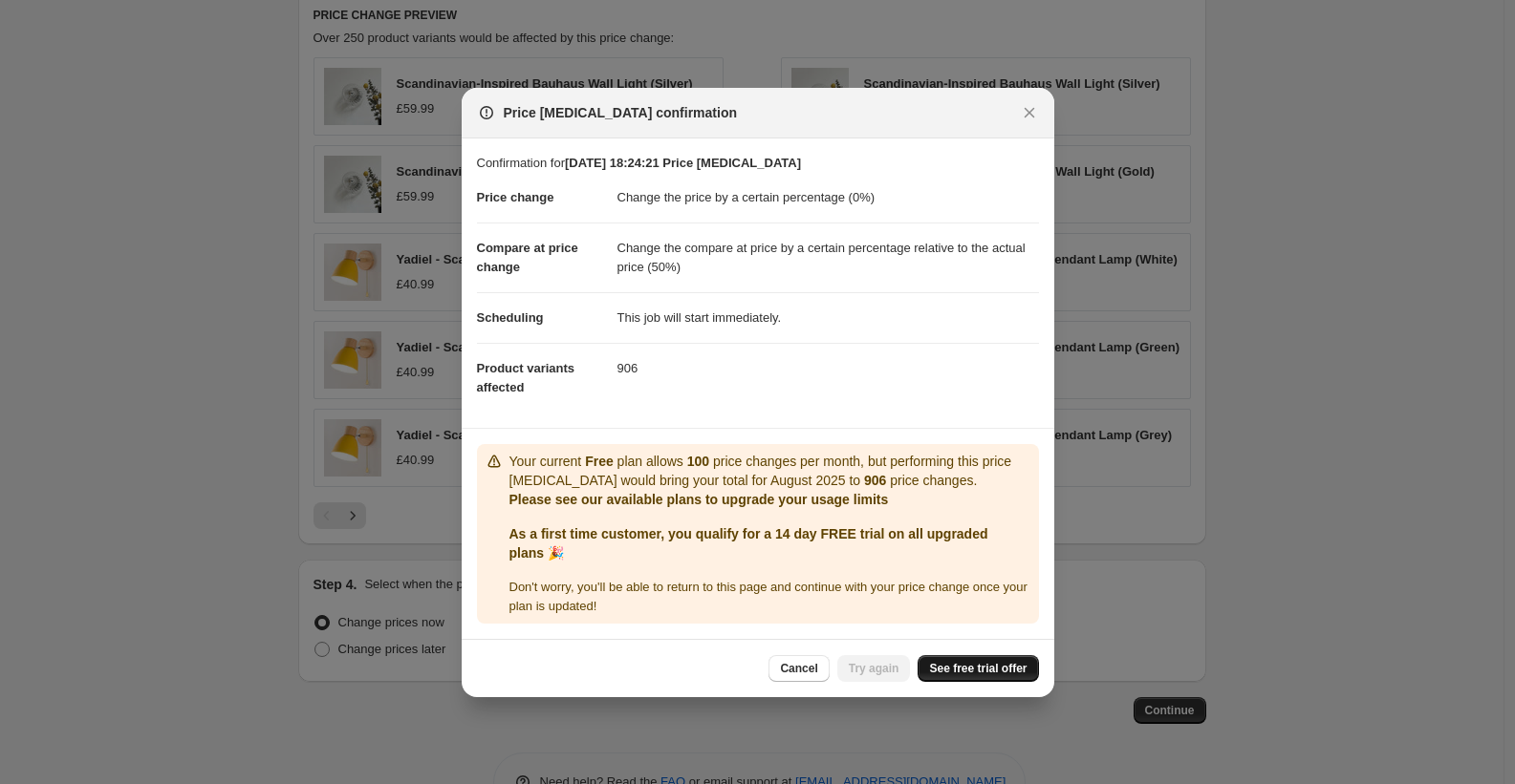
click at [971, 670] on span "See free trial offer" at bounding box center [978, 668] width 98 height 15
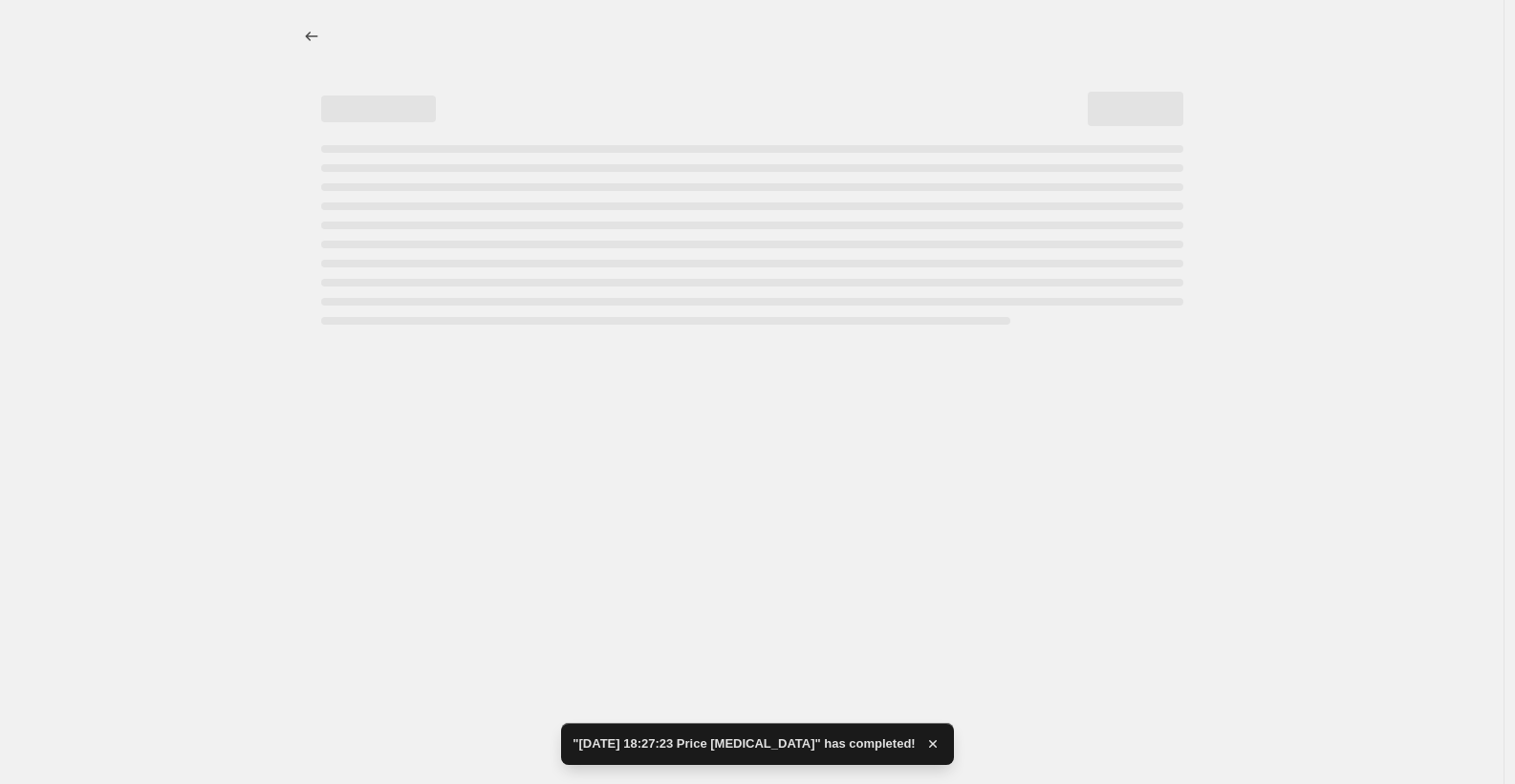
select select "percentage"
select select "pp"
select select "collection"
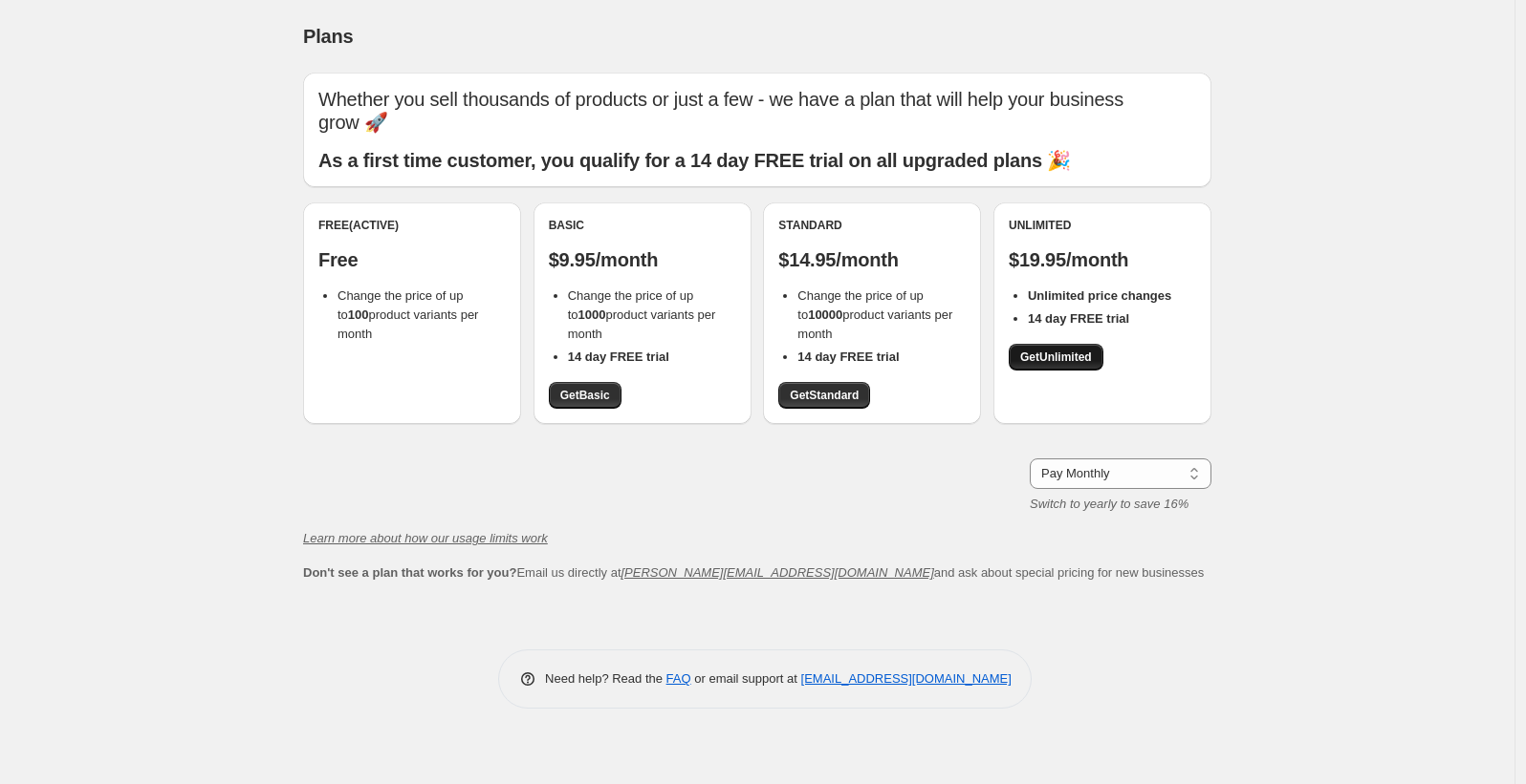
click at [1060, 350] on span "Get Unlimited" at bounding box center [1056, 357] width 72 height 15
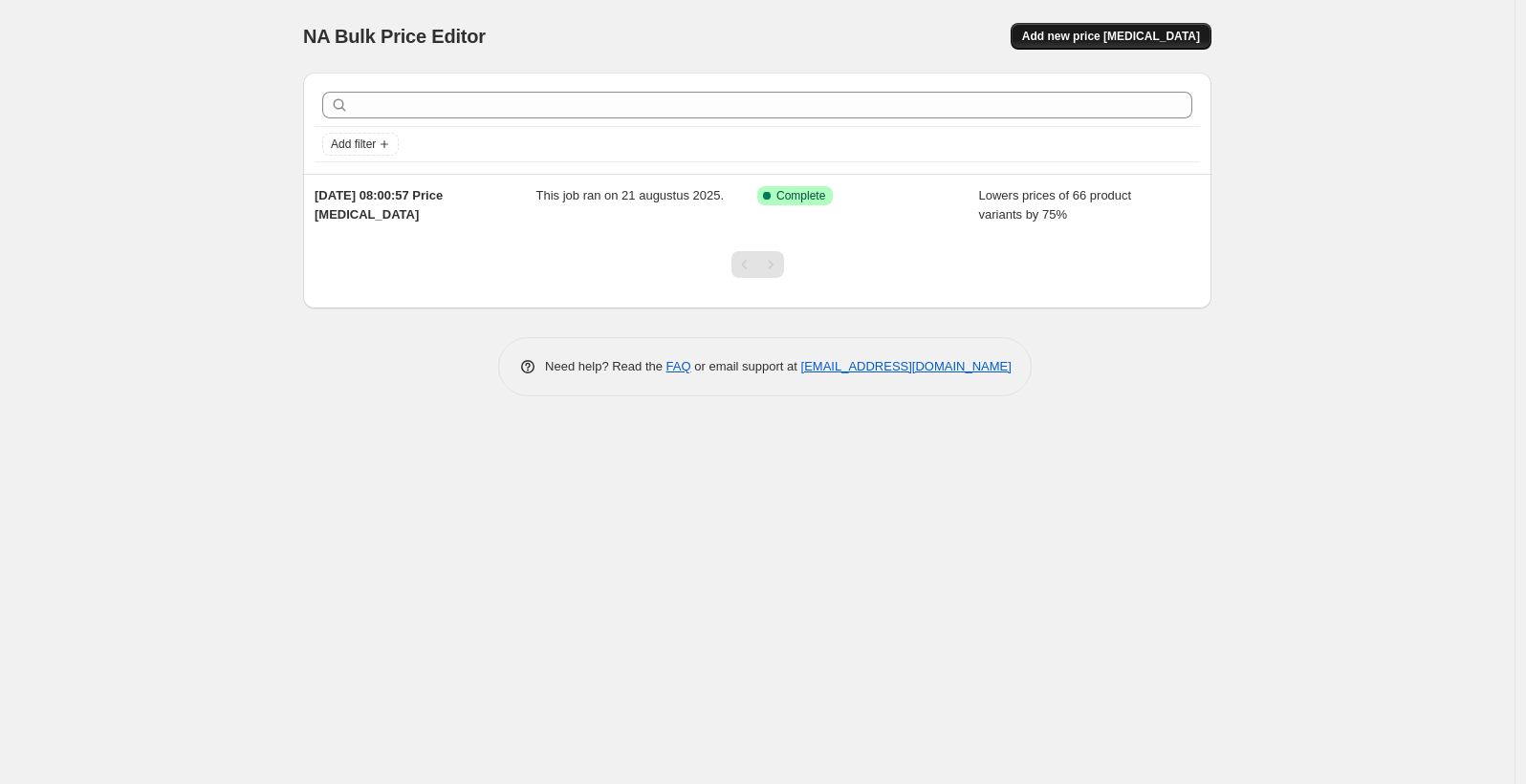
click at [1115, 36] on span "Add new price change job" at bounding box center [1110, 36] width 177 height 15
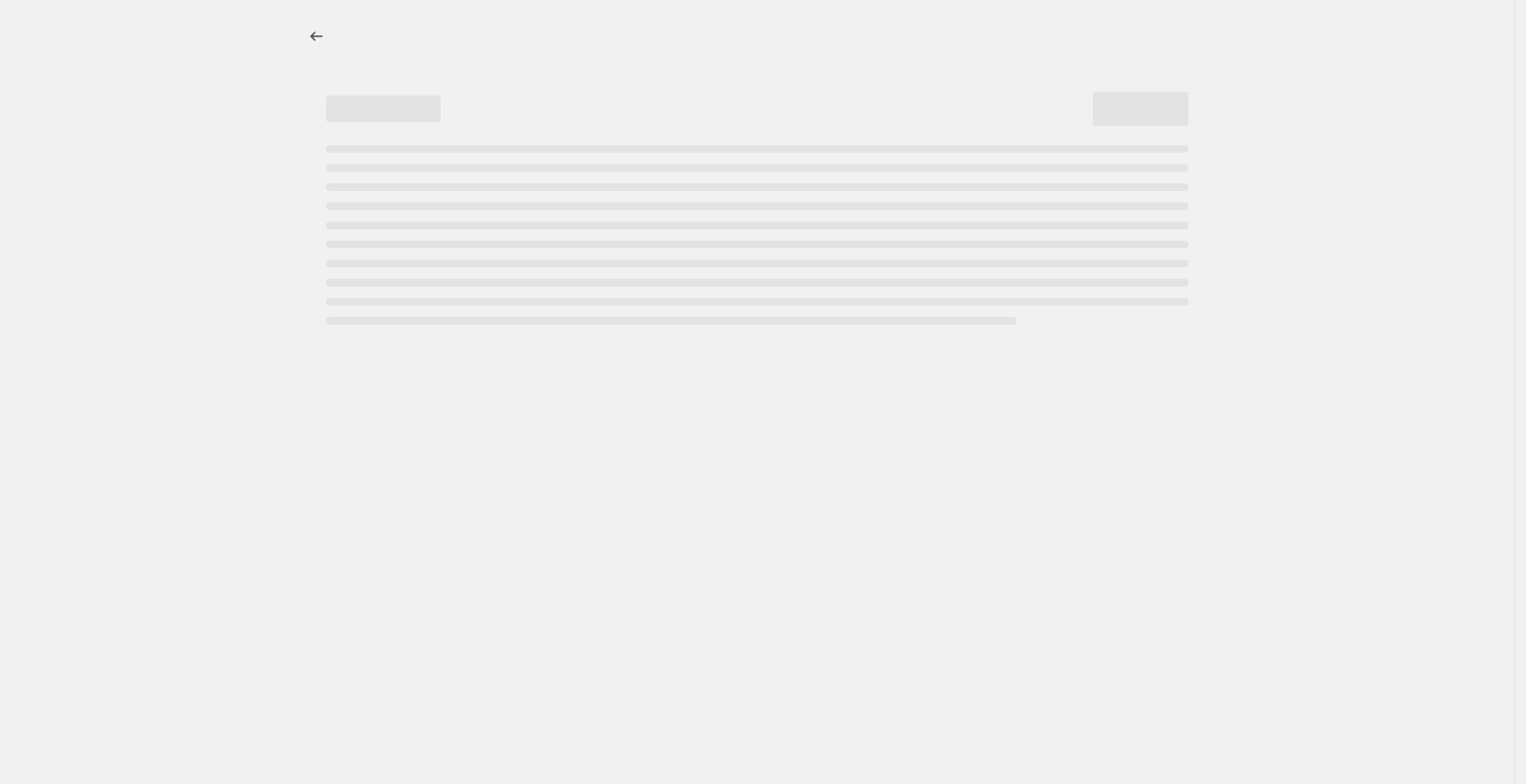
select select "percentage"
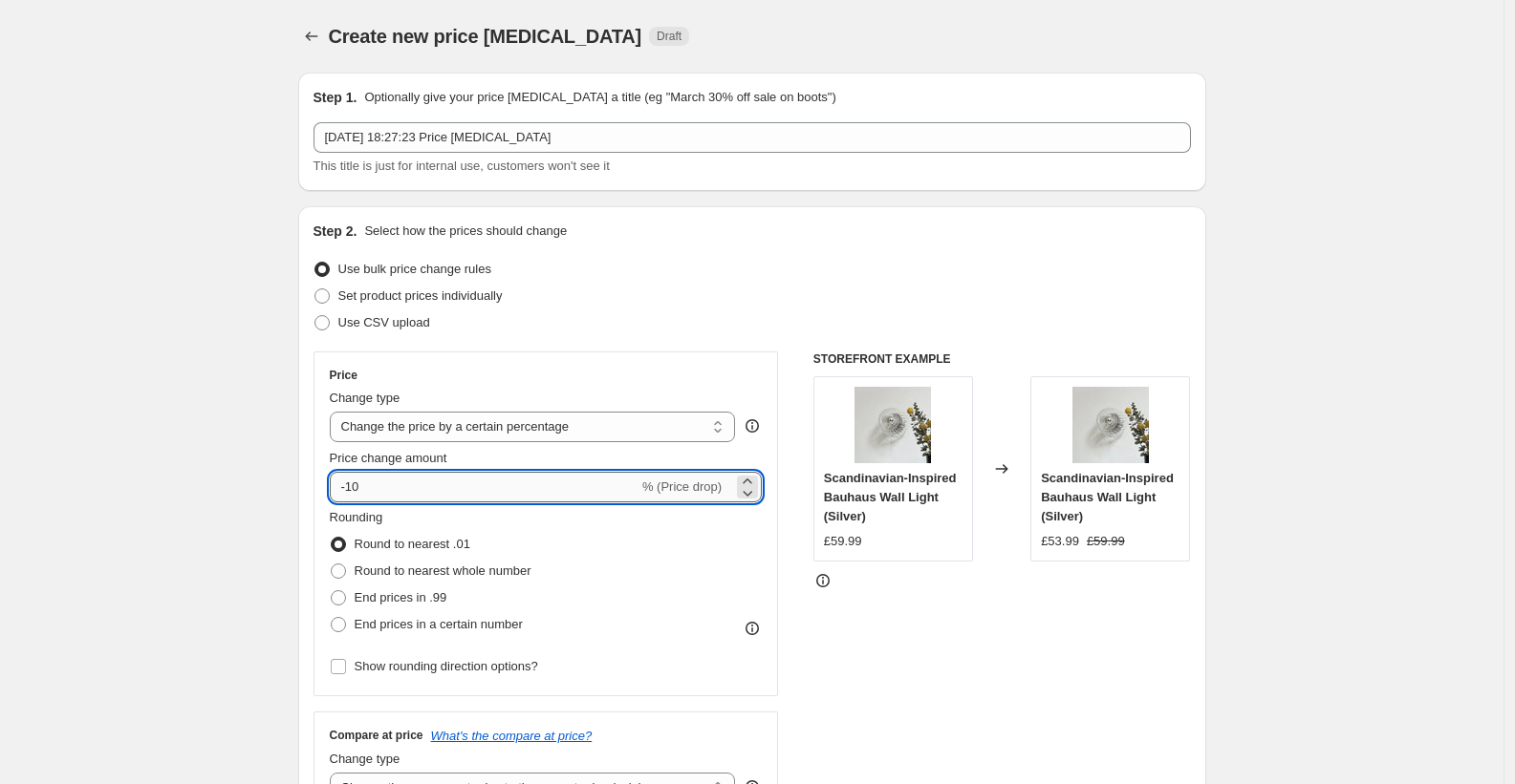
click at [452, 487] on input "-10" at bounding box center [484, 487] width 309 height 31
drag, startPoint x: 434, startPoint y: 490, endPoint x: 325, endPoint y: 475, distance: 110.0
click at [325, 475] on div "Price Change type Change the price to a certain amount Change the price by a ce…" at bounding box center [546, 524] width 465 height 345
type input "0"
click at [619, 326] on div "Use CSV upload" at bounding box center [753, 323] width 878 height 27
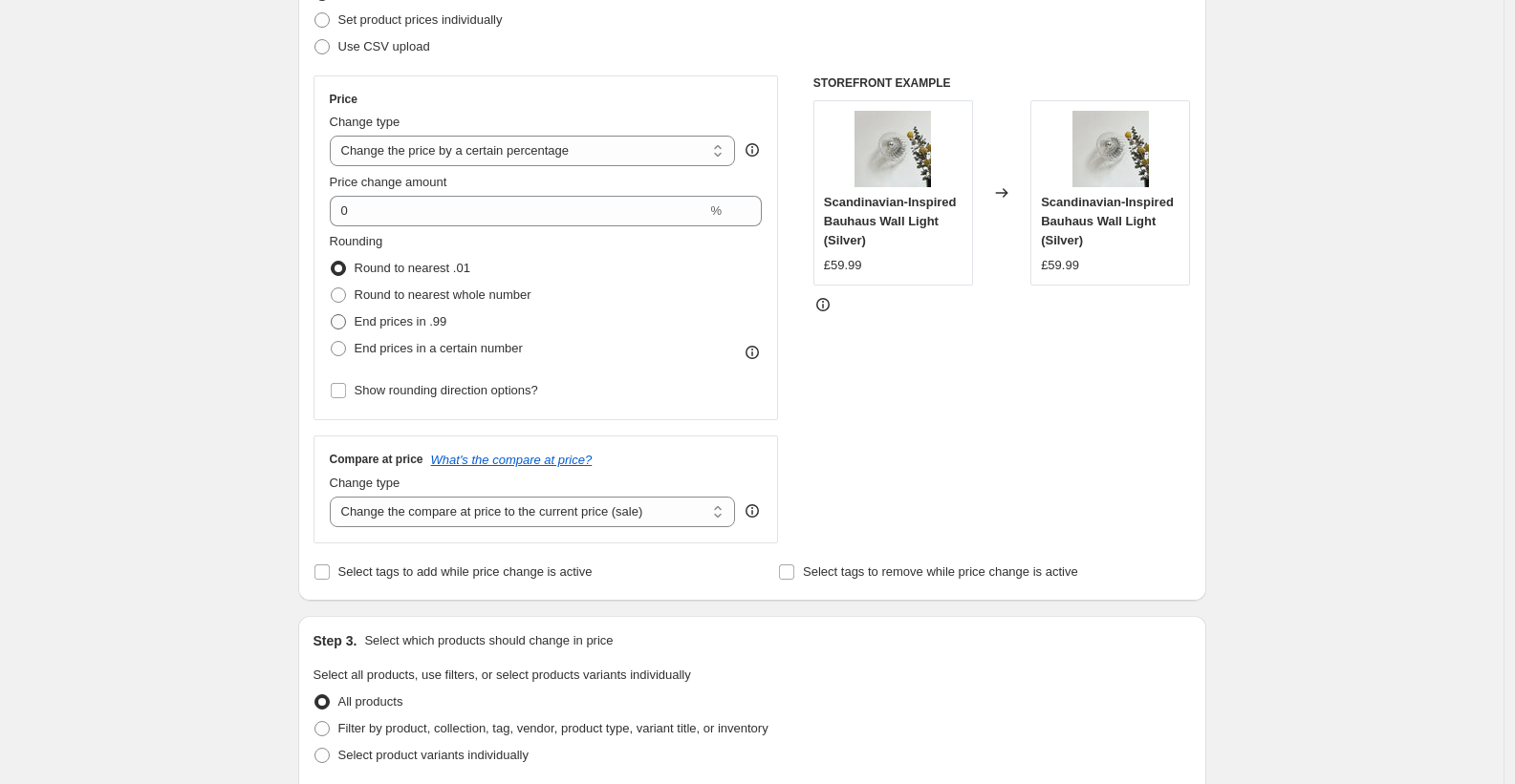
scroll to position [276, 0]
click at [403, 320] on span "End prices in .99" at bounding box center [401, 322] width 93 height 14
click at [332, 316] on input "End prices in .99" at bounding box center [331, 315] width 1 height 1
radio input "true"
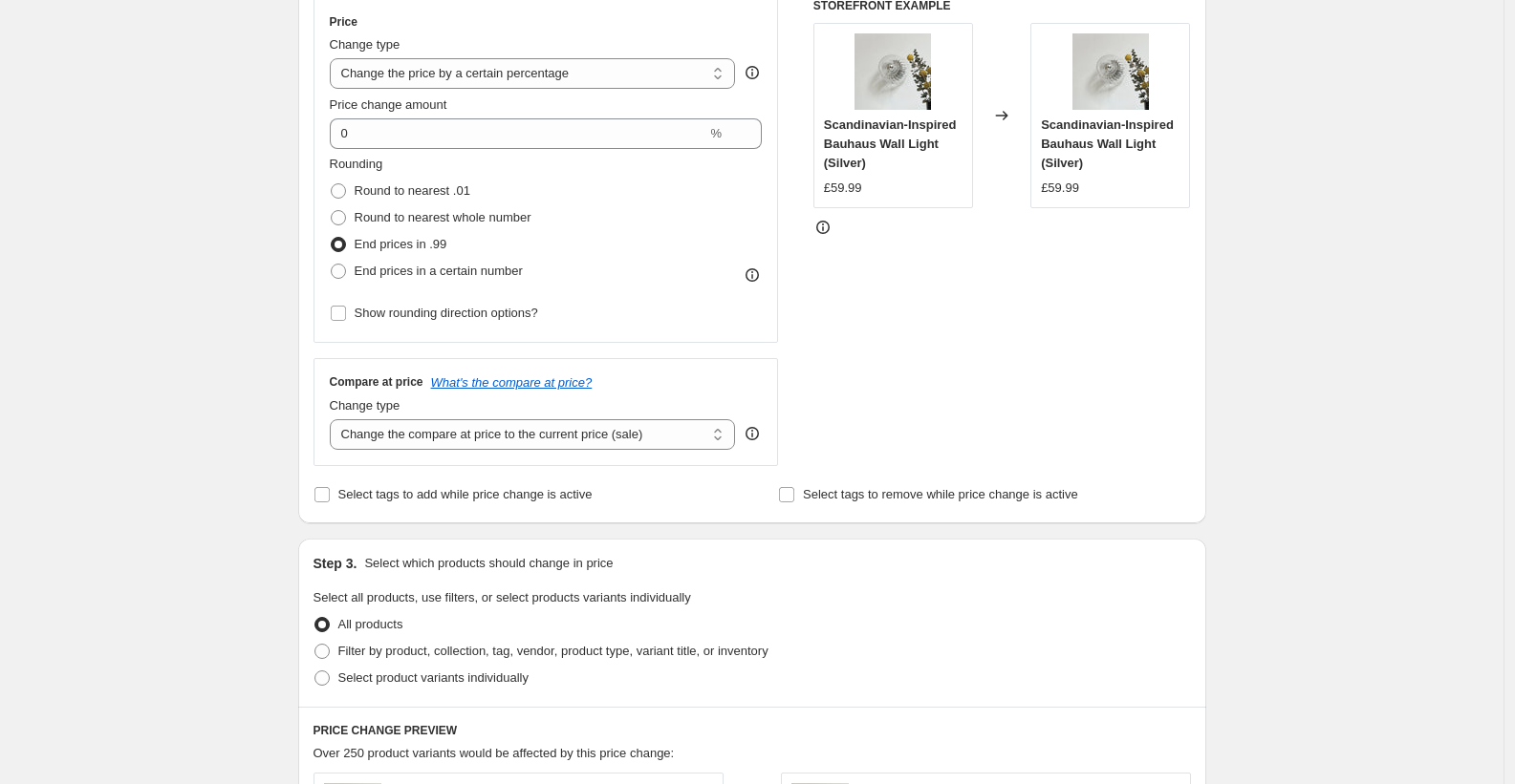
scroll to position [447, 0]
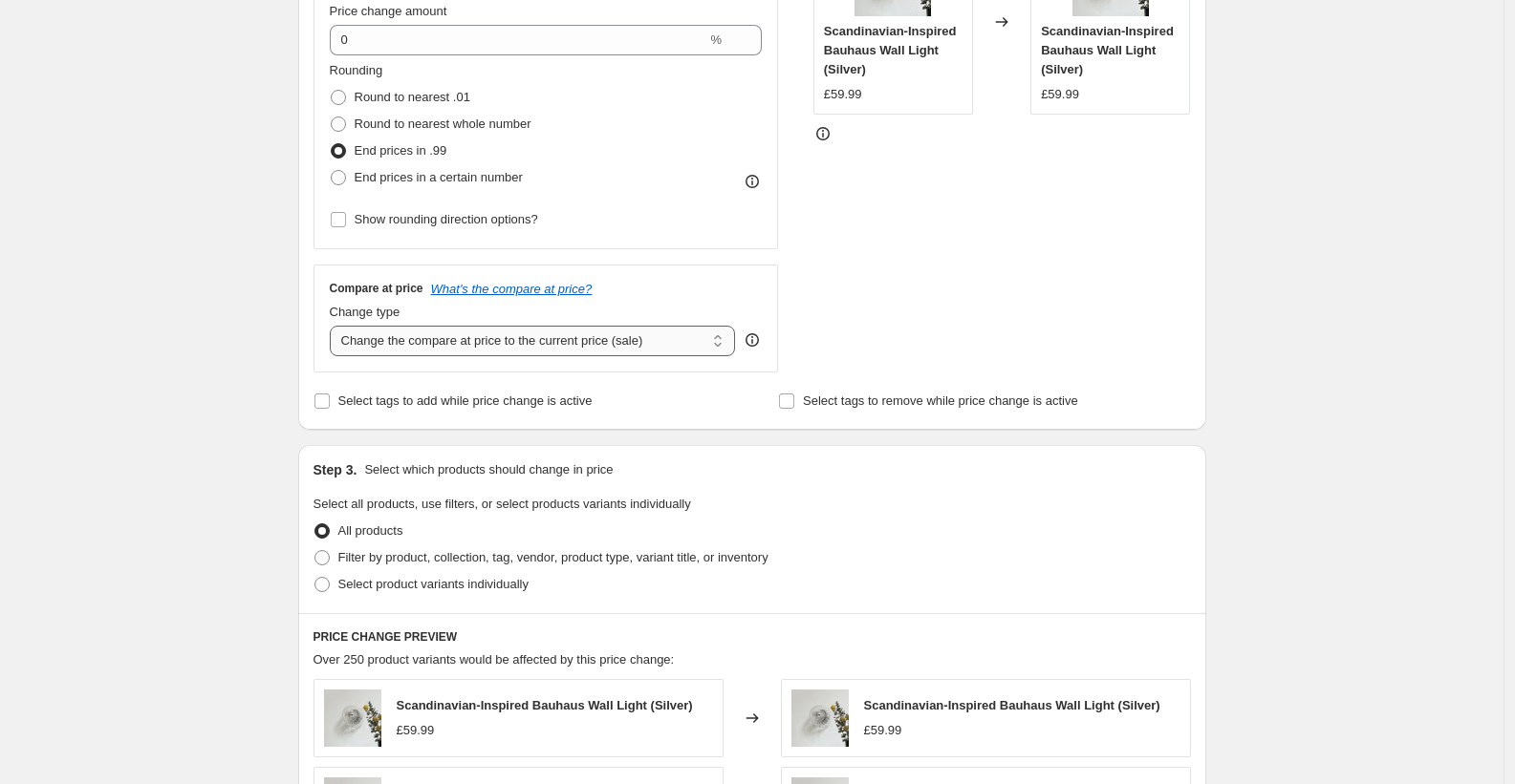
click at [534, 344] on select "Change the compare at price to the current price (sale) Change the compare at p…" at bounding box center [533, 341] width 407 height 31
select select "pp"
click at [335, 326] on select "Change the compare at price to the current price (sale) Change the compare at p…" at bounding box center [533, 341] width 407 height 31
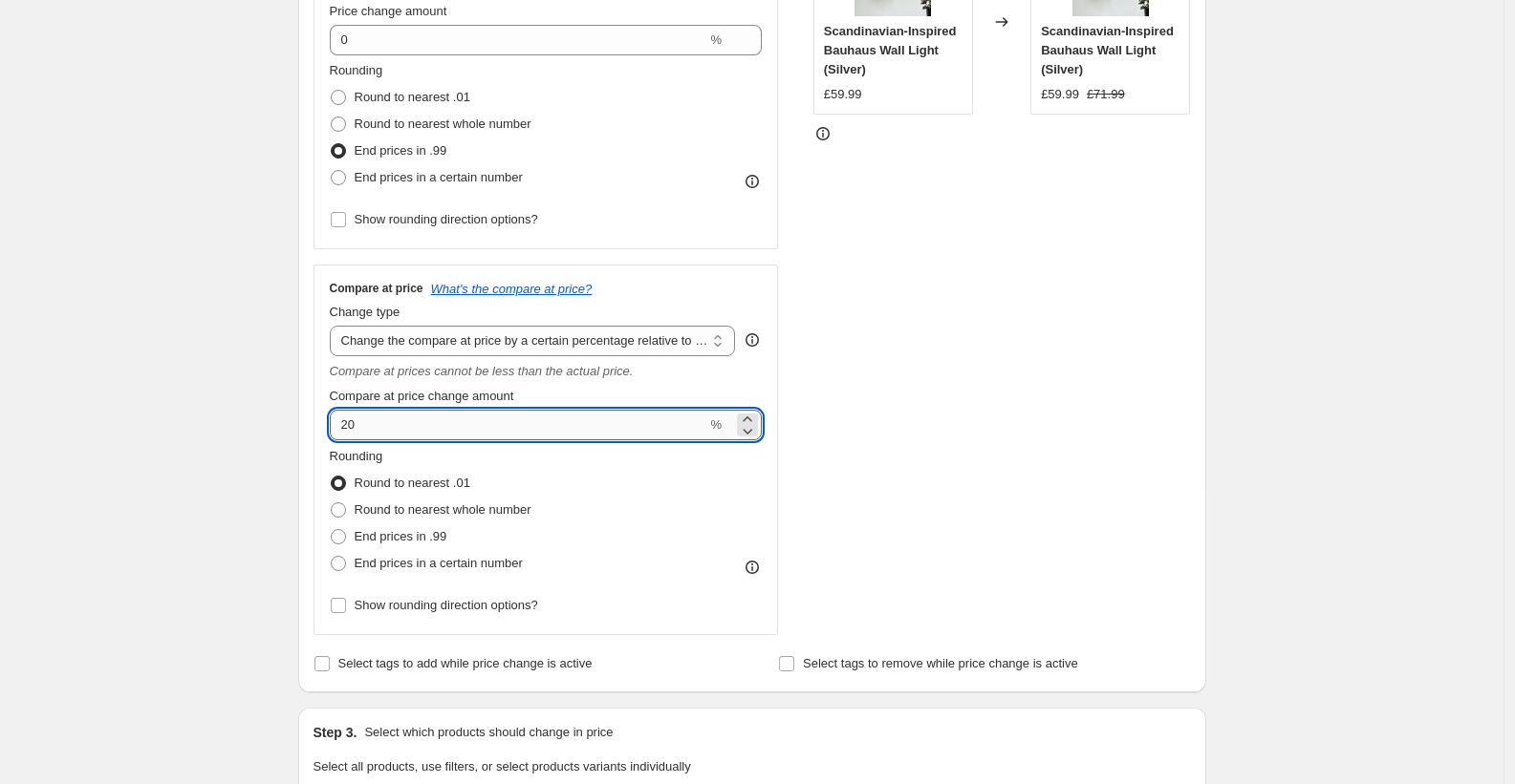
drag, startPoint x: 351, startPoint y: 421, endPoint x: 337, endPoint y: 421, distance: 14.0
click at [337, 421] on input "20" at bounding box center [518, 424] width 378 height 31
type input "50"
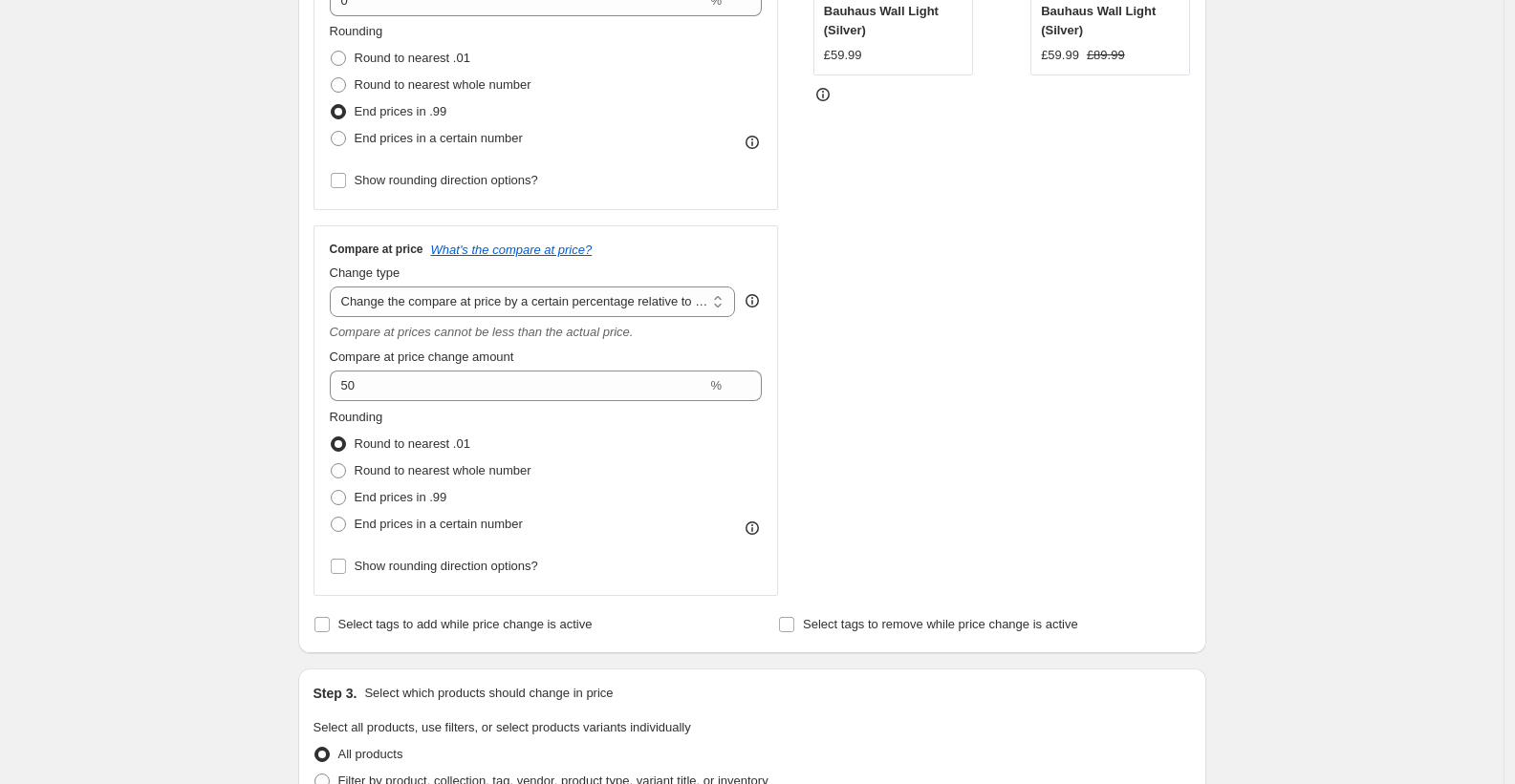
scroll to position [625, 0]
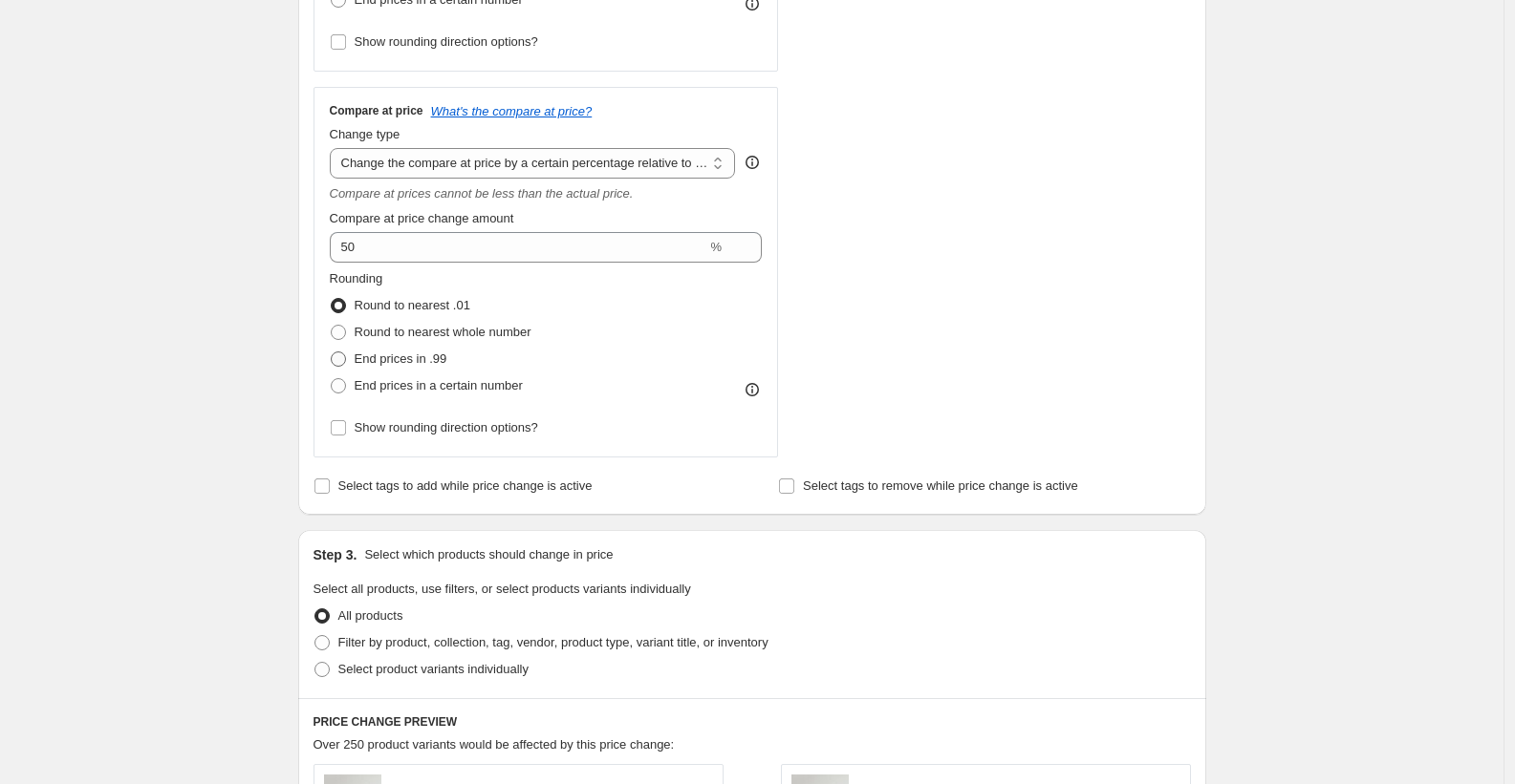
click at [438, 362] on span "End prices in .99" at bounding box center [401, 359] width 93 height 14
click at [332, 353] on input "End prices in .99" at bounding box center [331, 352] width 1 height 1
radio input "true"
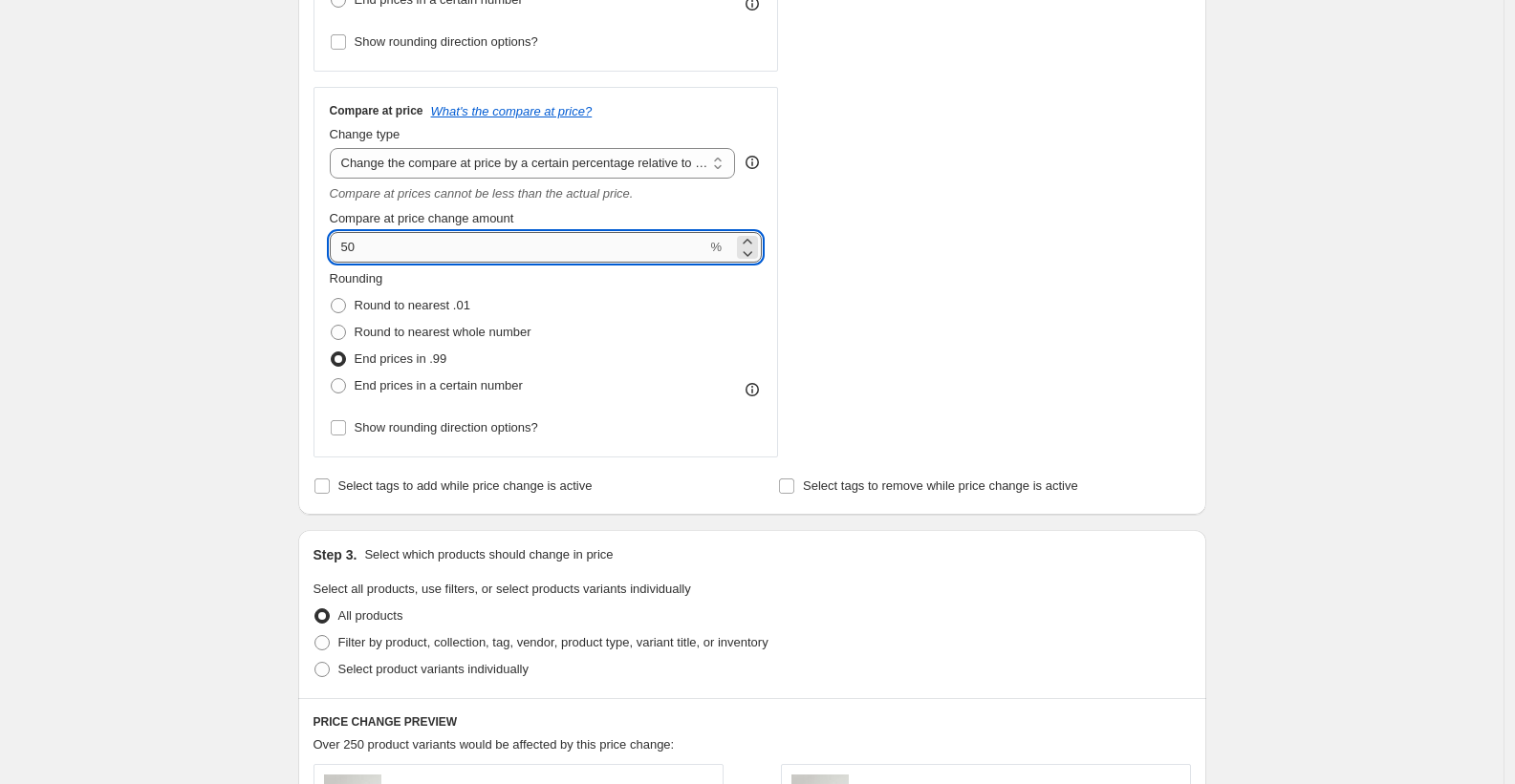
drag, startPoint x: 357, startPoint y: 240, endPoint x: 340, endPoint y: 240, distance: 17.0
click at [340, 240] on input "50" at bounding box center [518, 247] width 378 height 31
type input "60"
click at [978, 155] on div "STOREFRONT EXAMPLE Scandinavian-Inspired Bauhaus Wall Light (Silver) £59.99 Cha…" at bounding box center [1002, 93] width 378 height 731
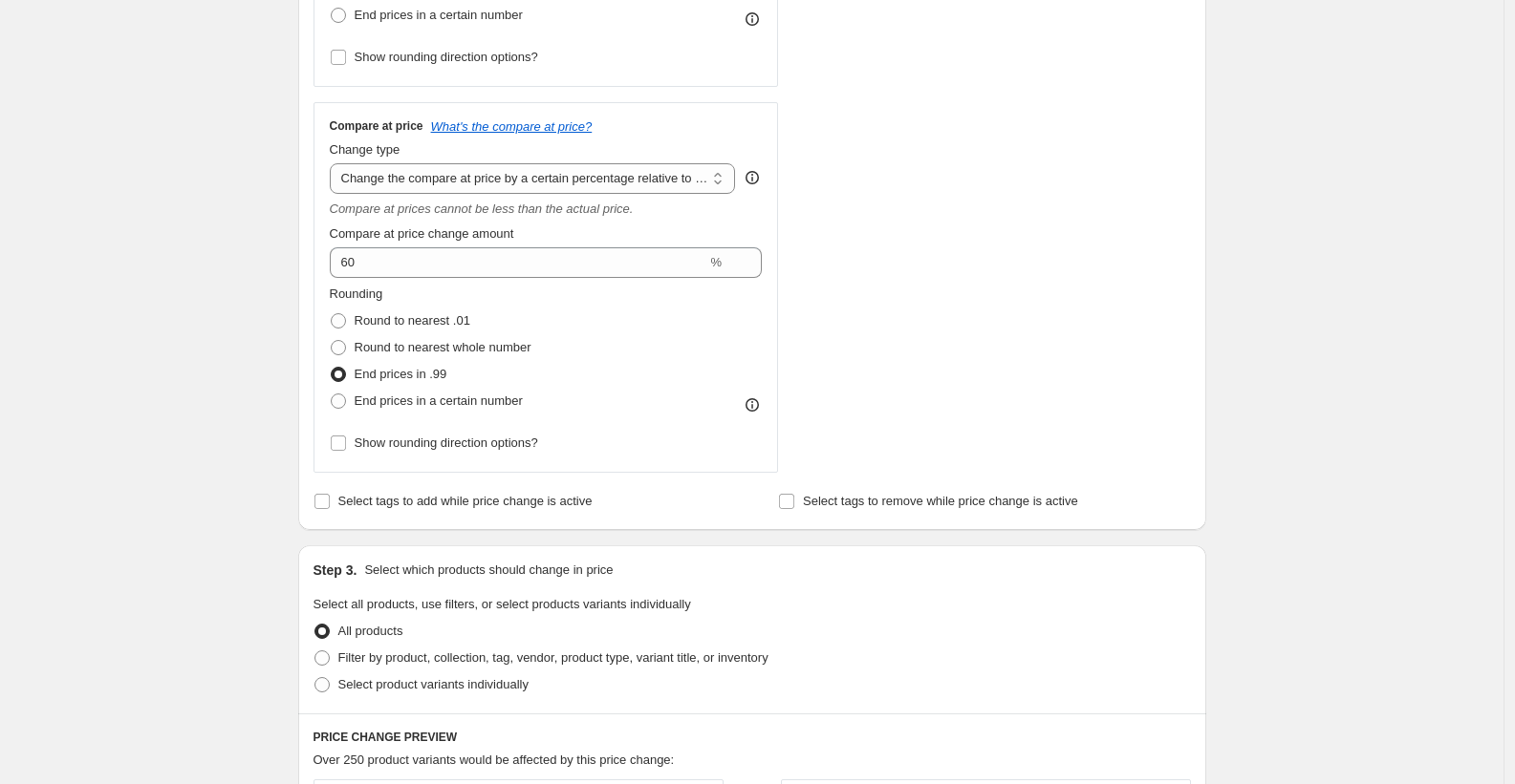
scroll to position [998, 0]
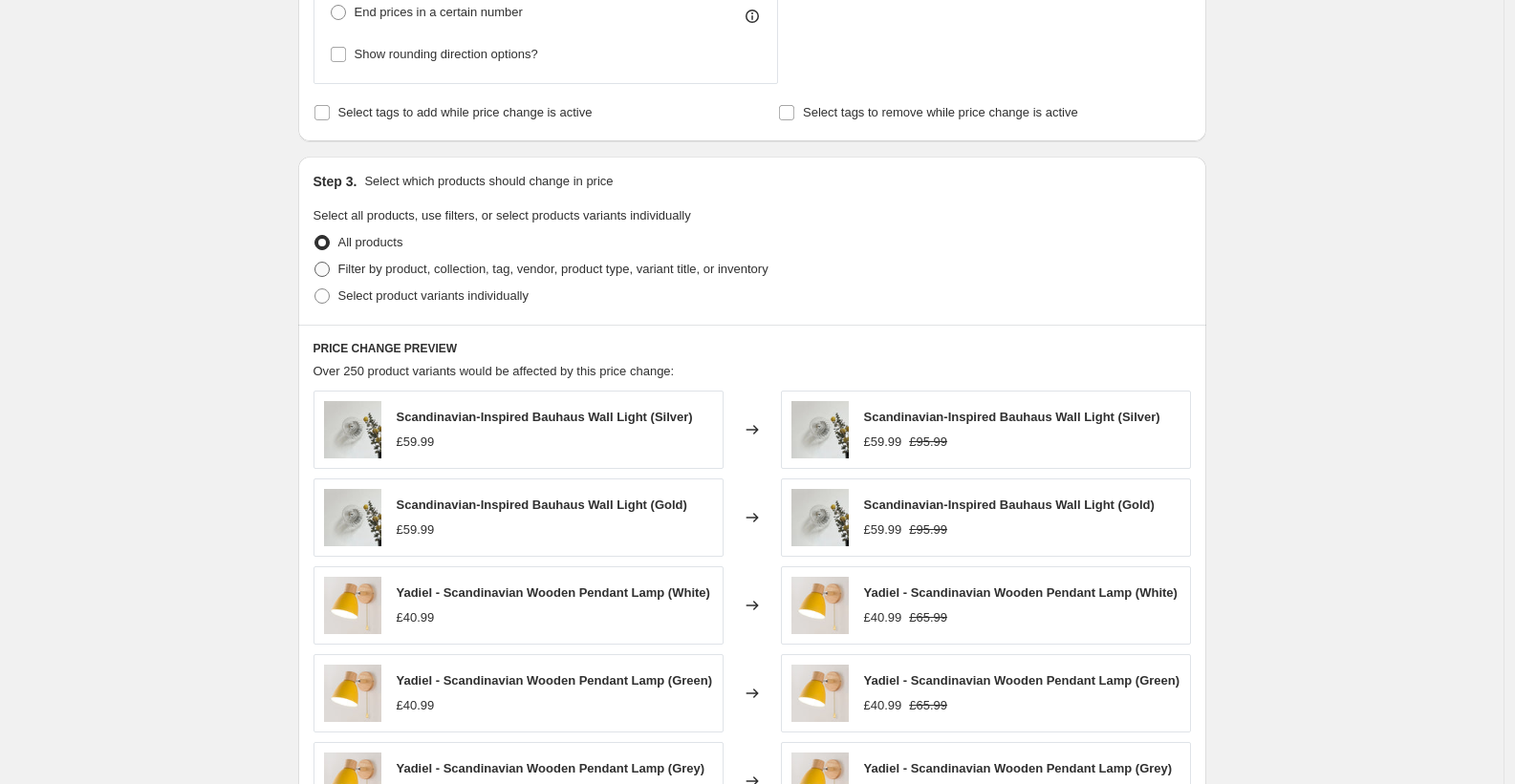
click at [372, 263] on span "Filter by product, collection, tag, vendor, product type, variant title, or inv…" at bounding box center [554, 269] width 431 height 14
click at [316, 263] on input "Filter by product, collection, tag, vendor, product type, variant title, or inv…" at bounding box center [315, 262] width 1 height 1
radio input "true"
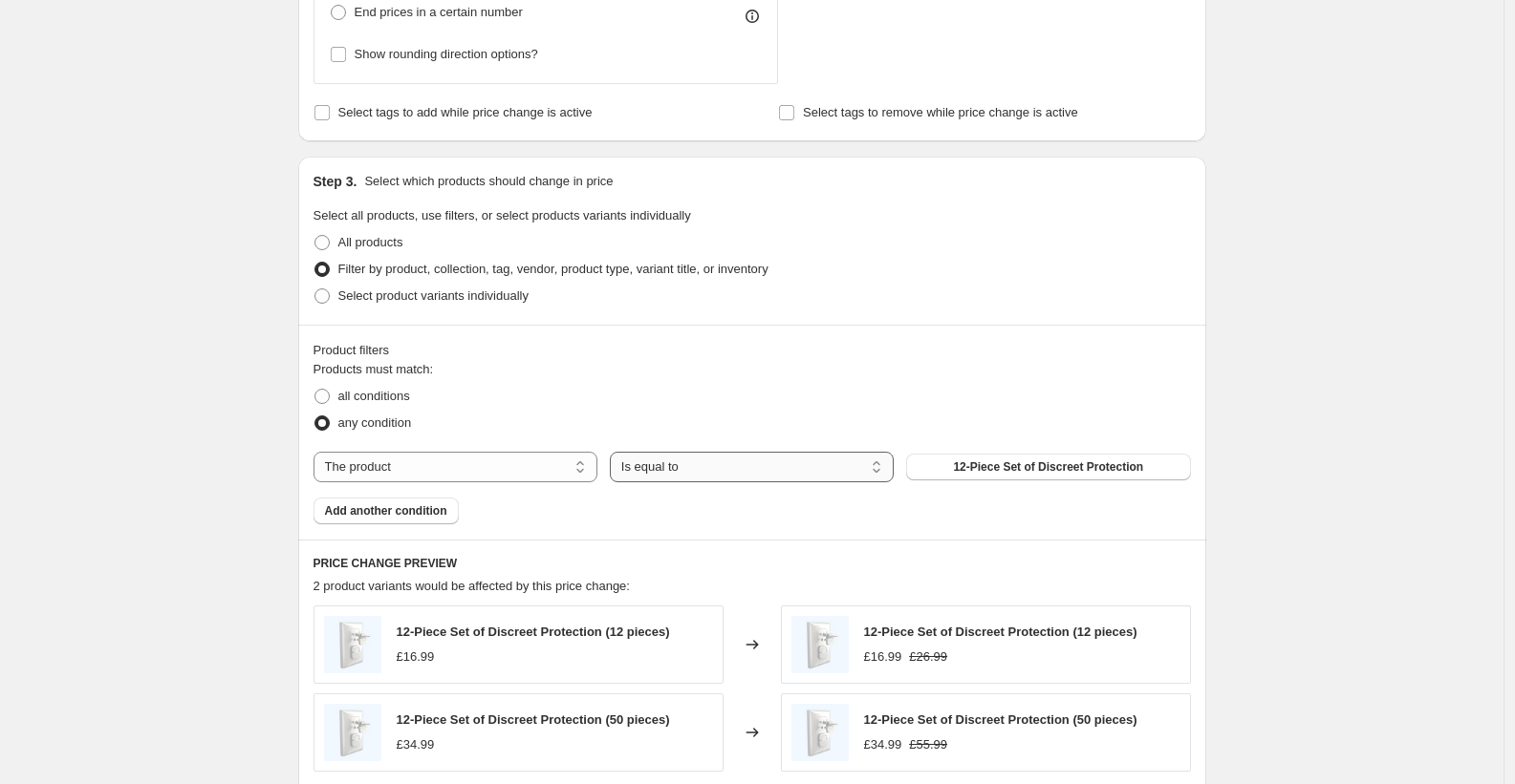
click at [761, 470] on select "Is equal to Is not equal to" at bounding box center [752, 467] width 284 height 31
click at [529, 463] on select "The product The product's collection The product's tag The product's vendor The…" at bounding box center [455, 467] width 284 height 31
select select "collection"
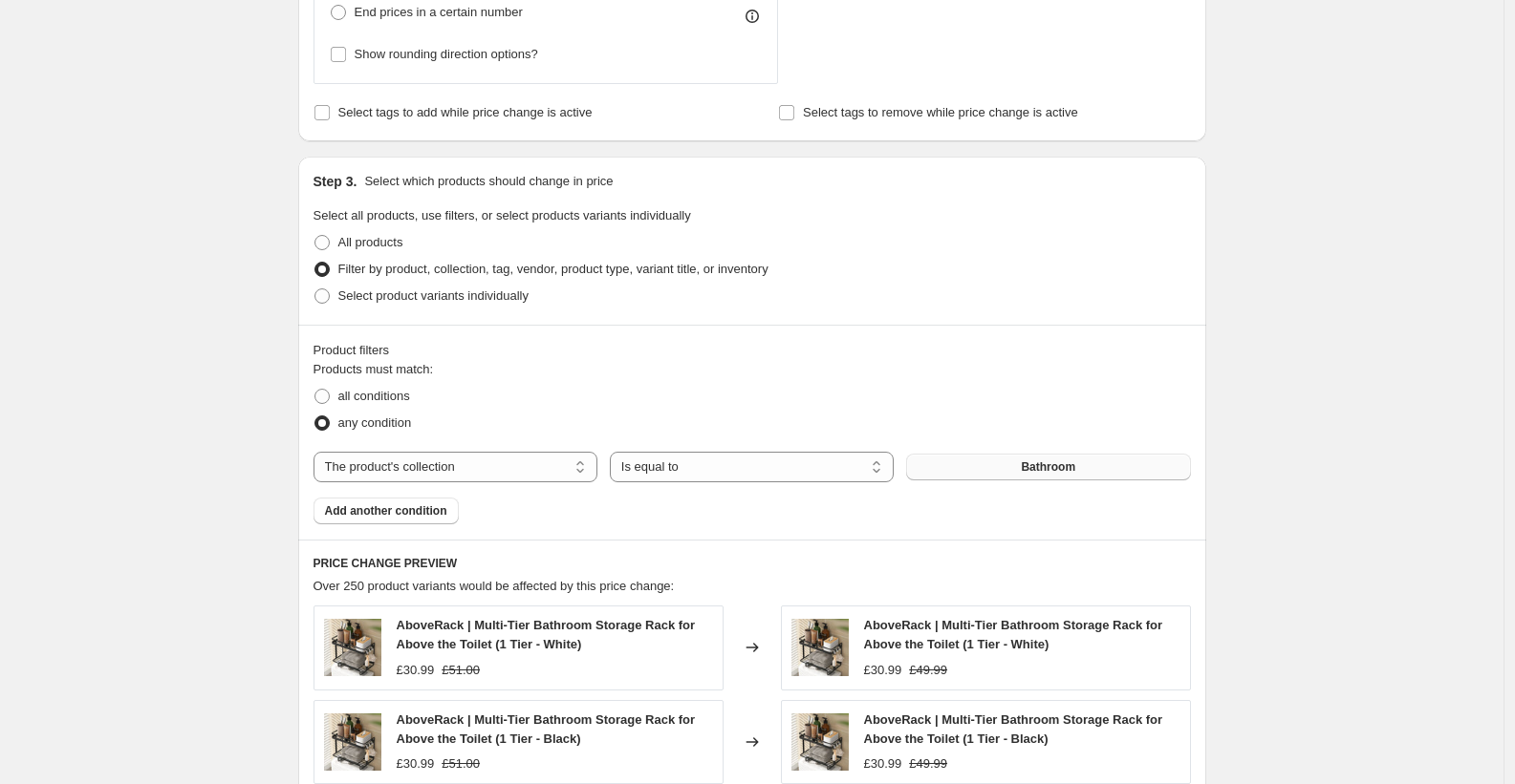
click at [999, 465] on button "Bathroom" at bounding box center [1048, 467] width 284 height 27
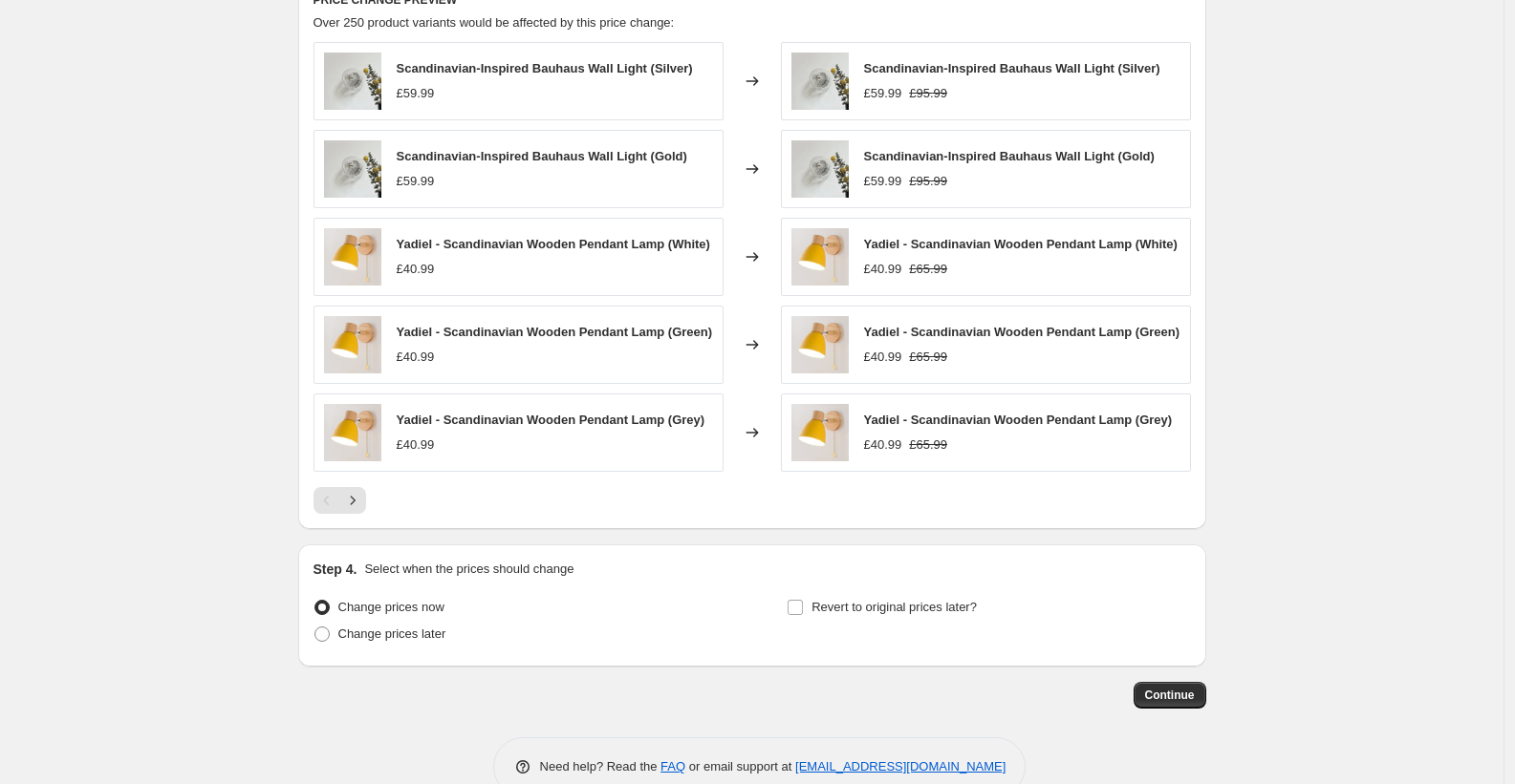
scroll to position [1622, 0]
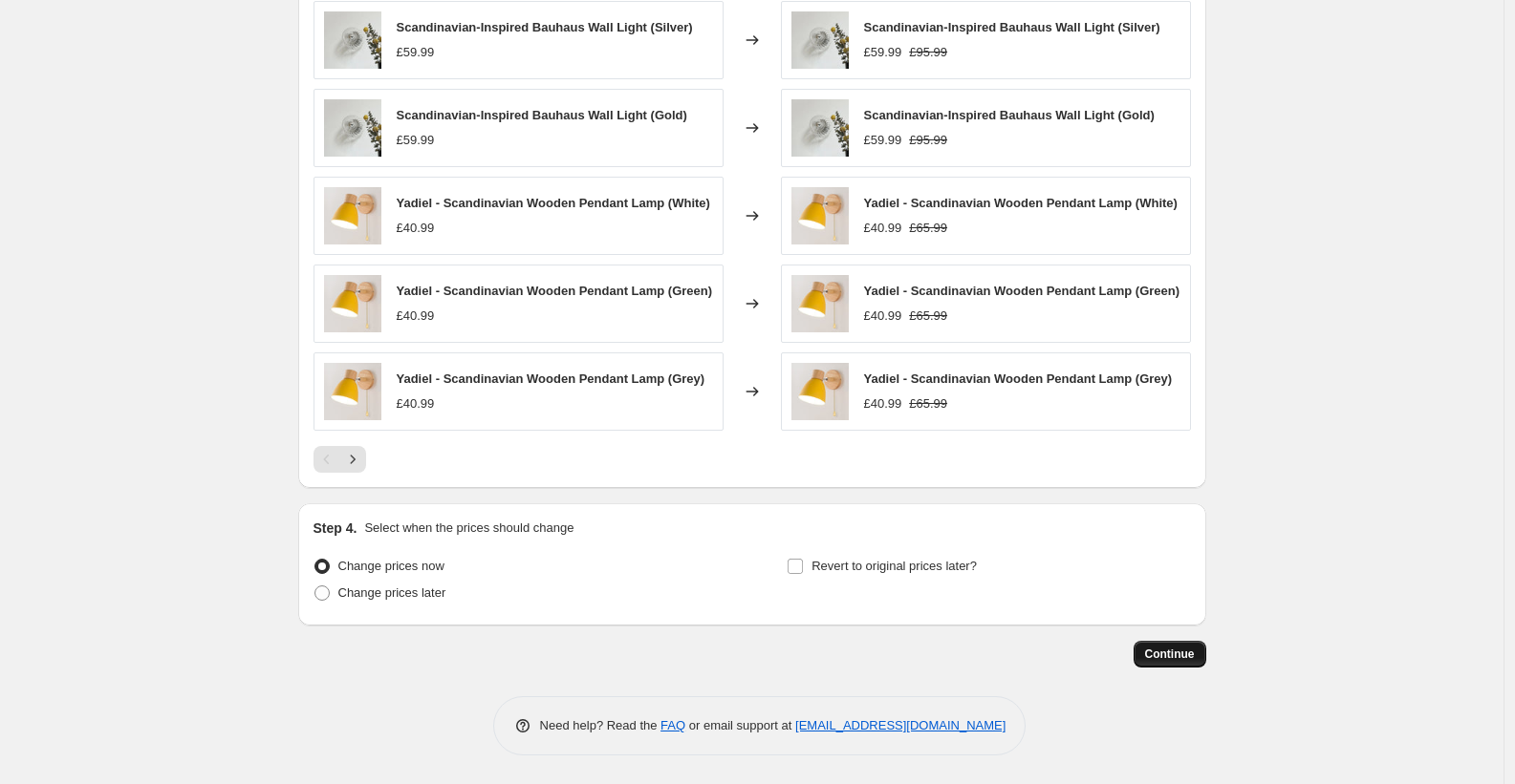
click at [1195, 654] on span "Continue" at bounding box center [1170, 653] width 50 height 15
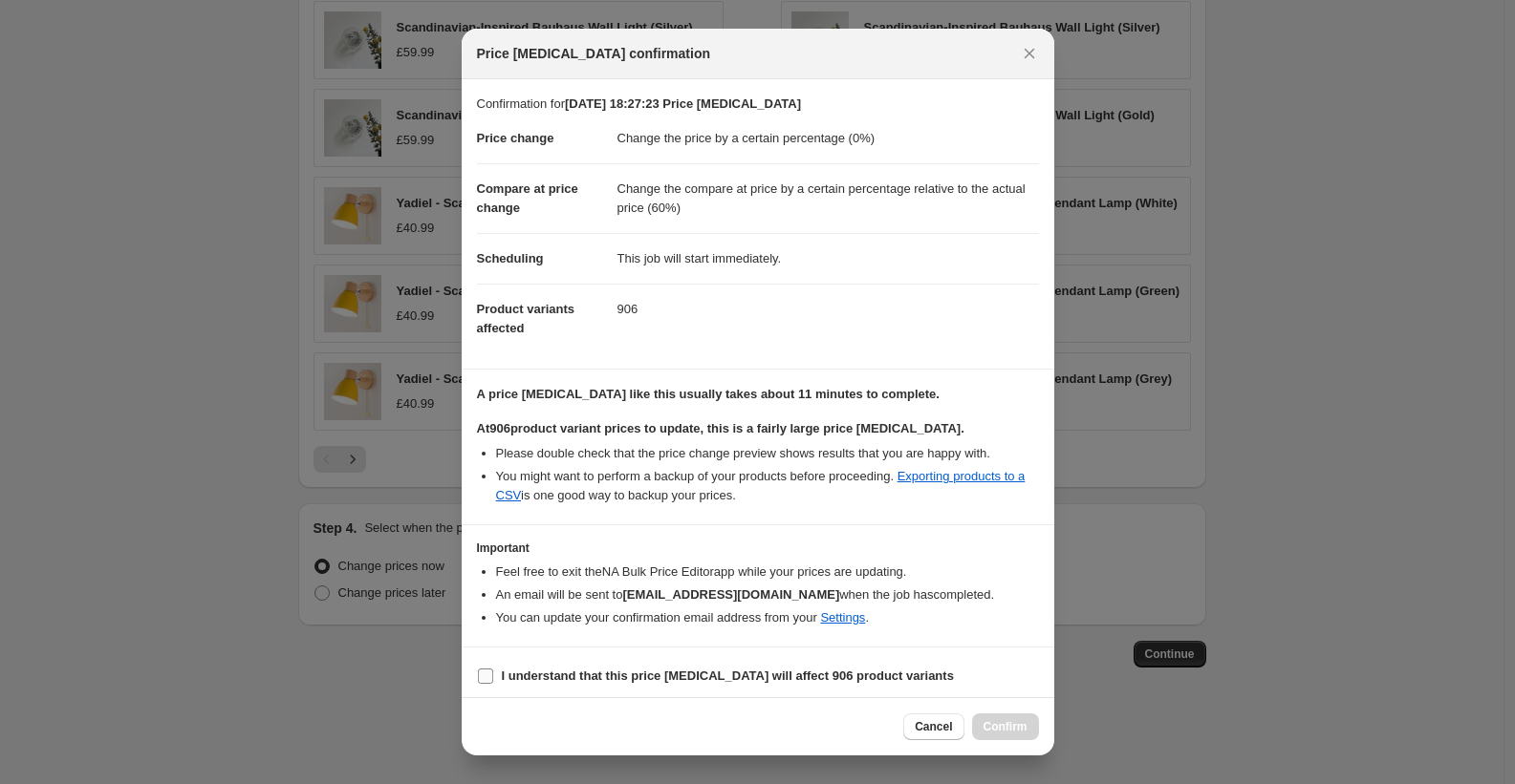
click at [738, 670] on b "I understand that this price change job will affect 906 product variants" at bounding box center [729, 675] width 453 height 14
click at [493, 670] on input "I understand that this price change job will affect 906 product variants" at bounding box center [485, 675] width 15 height 15
checkbox input "true"
click at [985, 720] on span "Confirm" at bounding box center [1006, 726] width 44 height 15
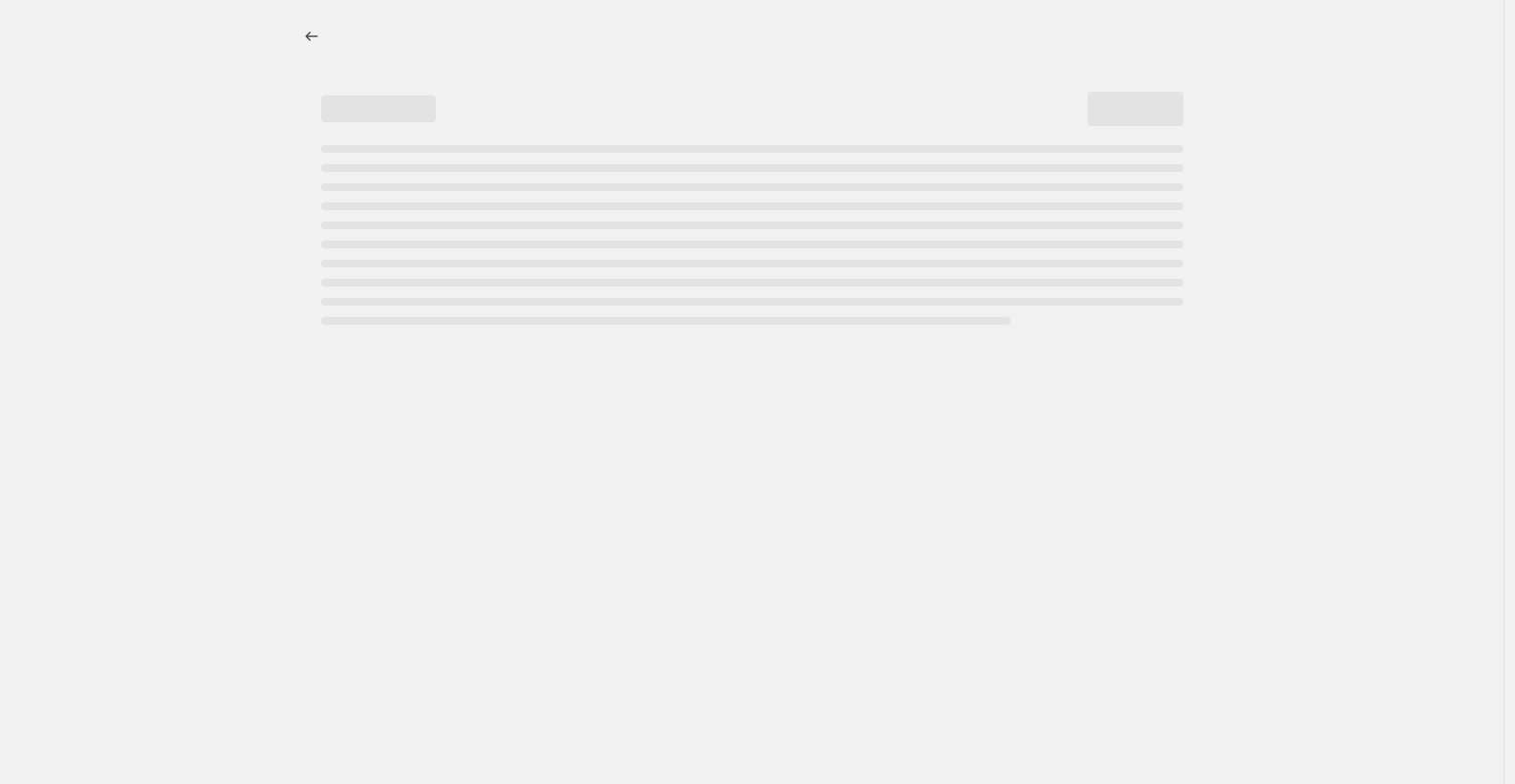
select select "percentage"
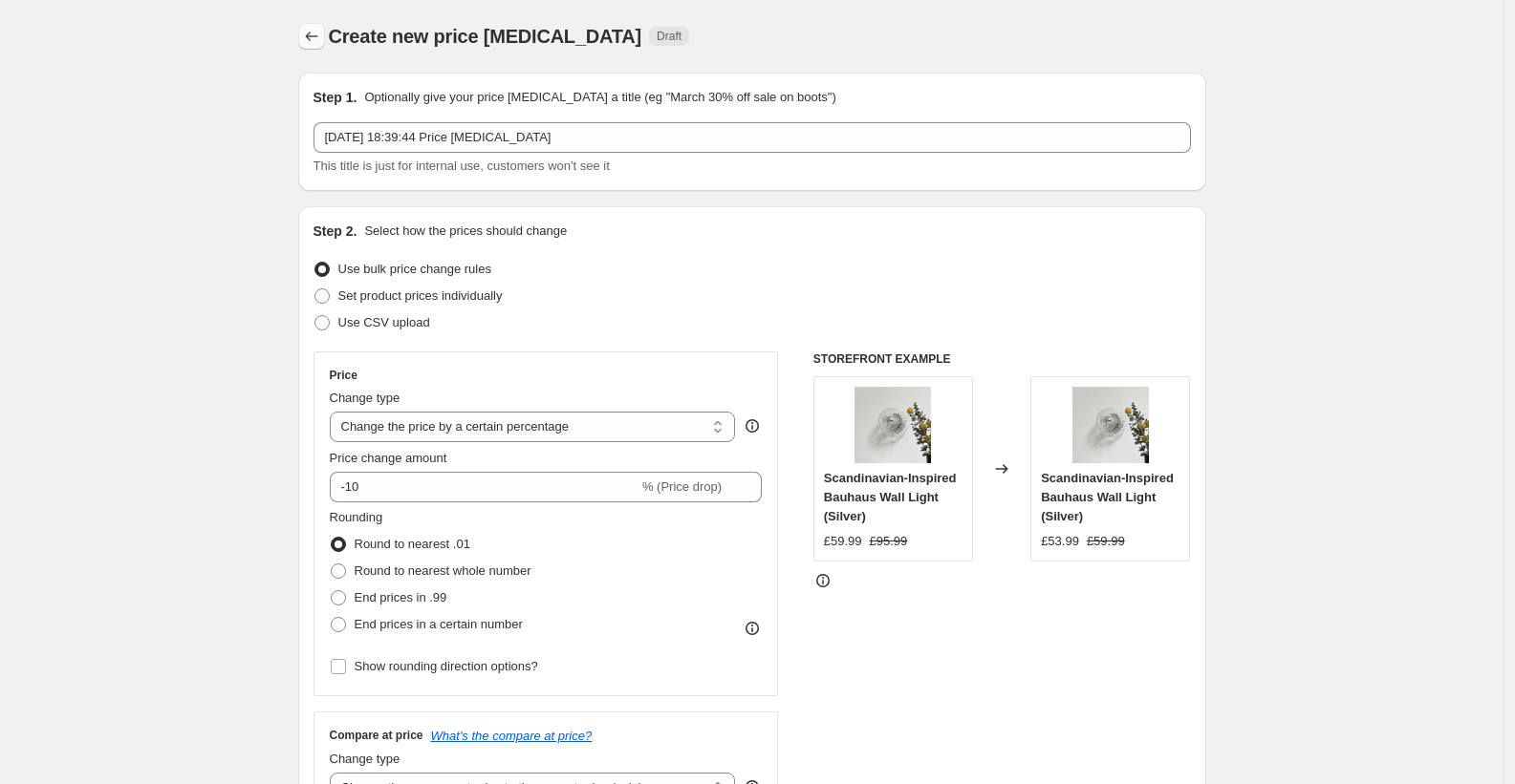
click at [321, 29] on icon "Price change jobs" at bounding box center [311, 36] width 19 height 19
